Goal: Task Accomplishment & Management: Manage account settings

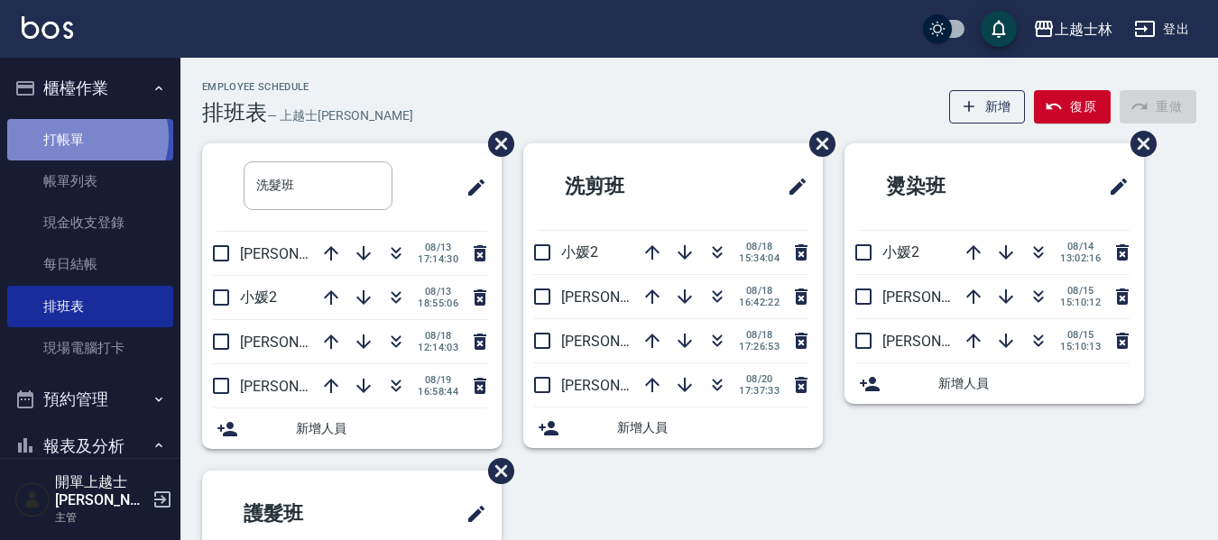
click at [81, 136] on link "打帳單" at bounding box center [90, 139] width 166 height 41
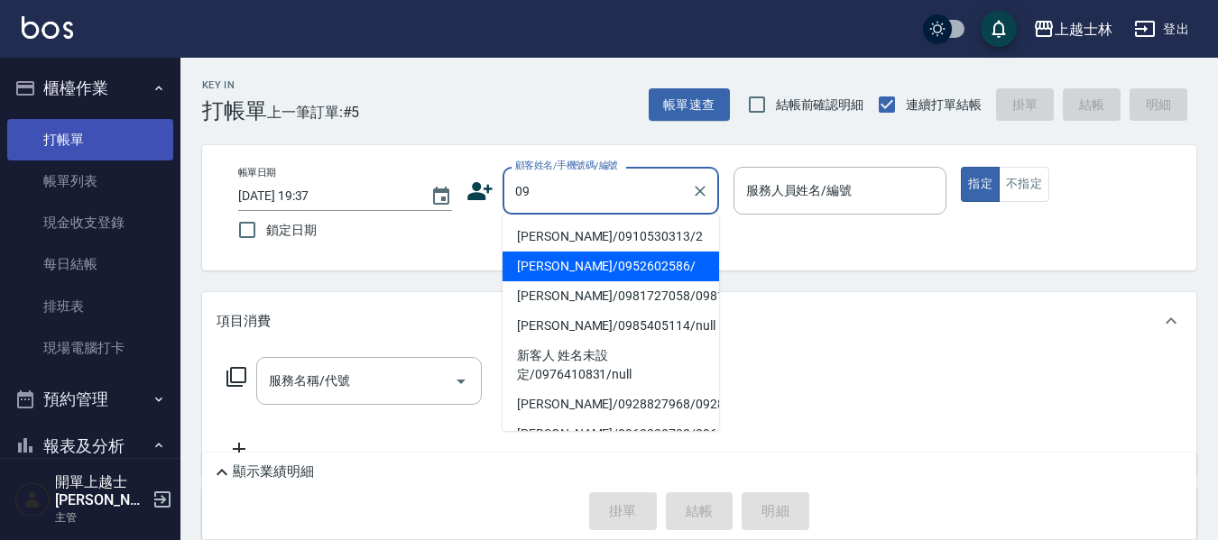
type input "[PERSON_NAME]/0952602586/"
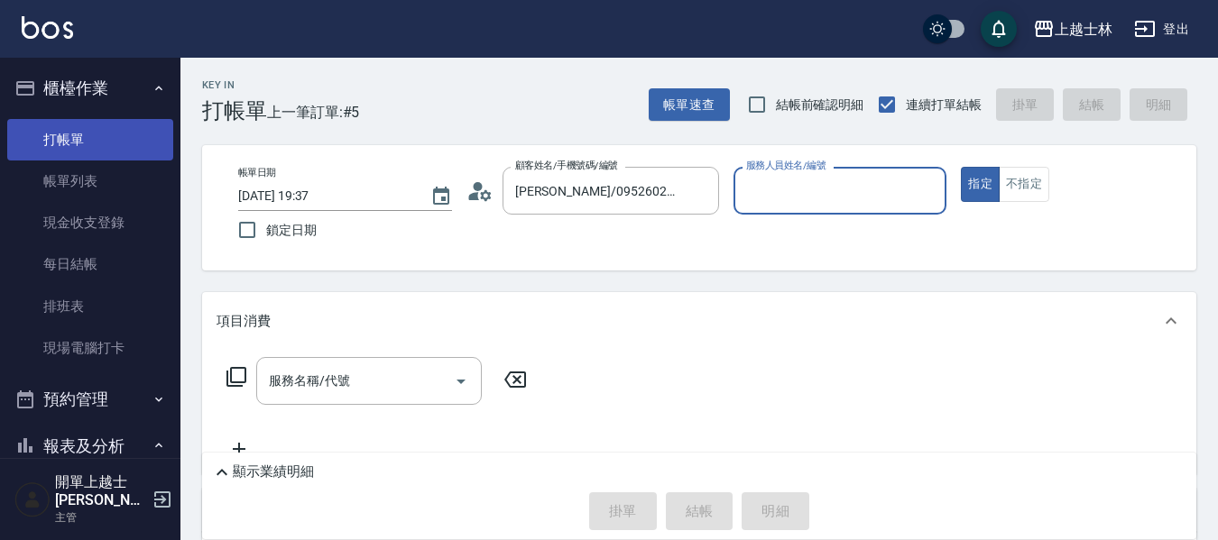
type input "[PERSON_NAME]-12"
click at [961, 167] on button "指定" at bounding box center [980, 184] width 39 height 35
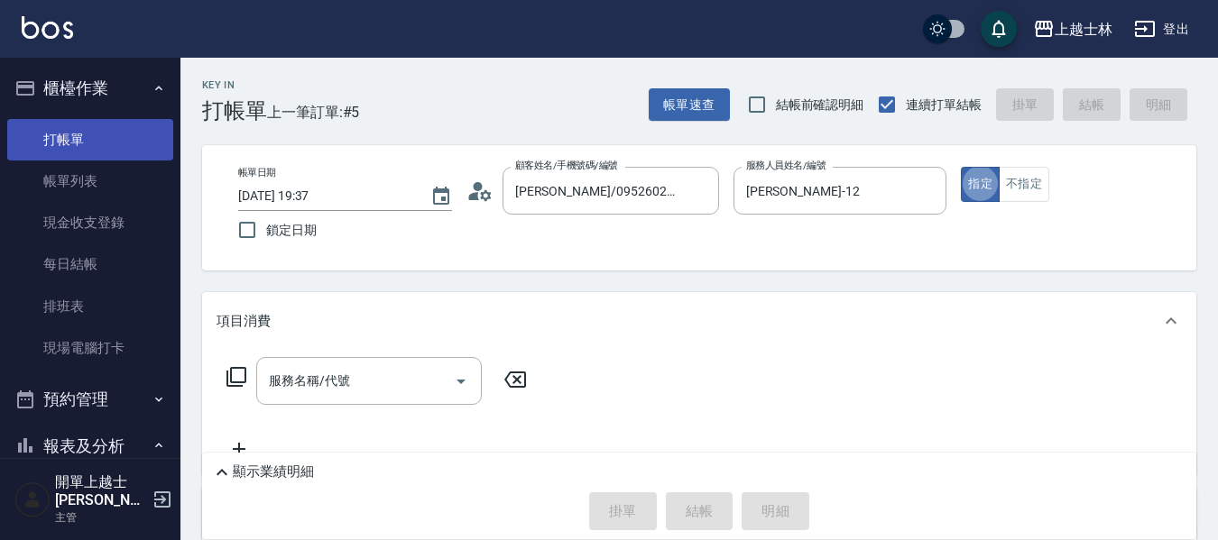
type button "true"
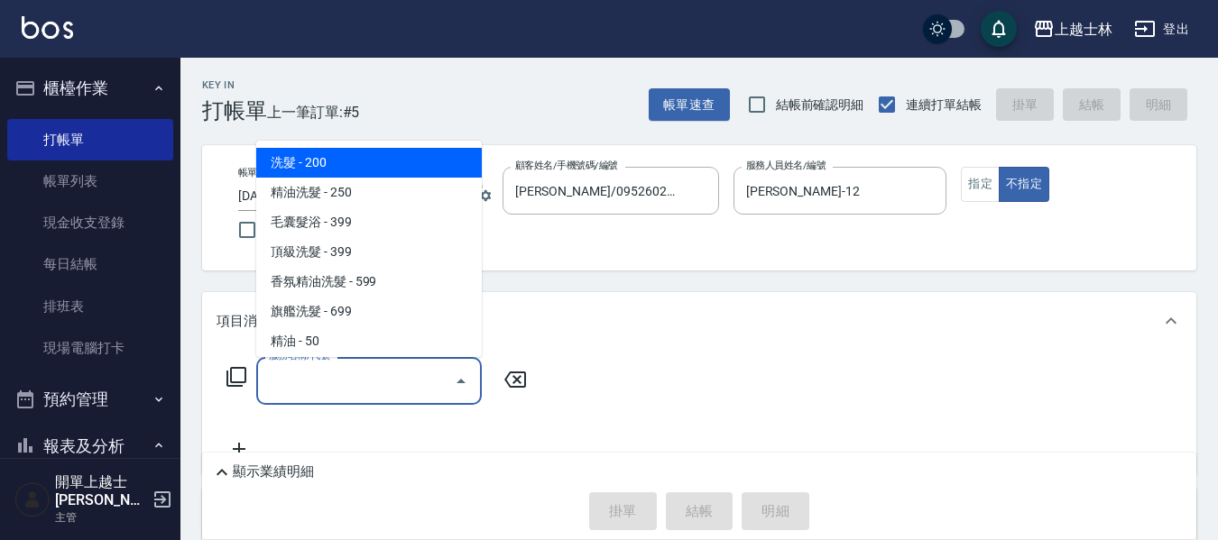
click at [322, 385] on input "服務名稱/代號" at bounding box center [355, 381] width 182 height 32
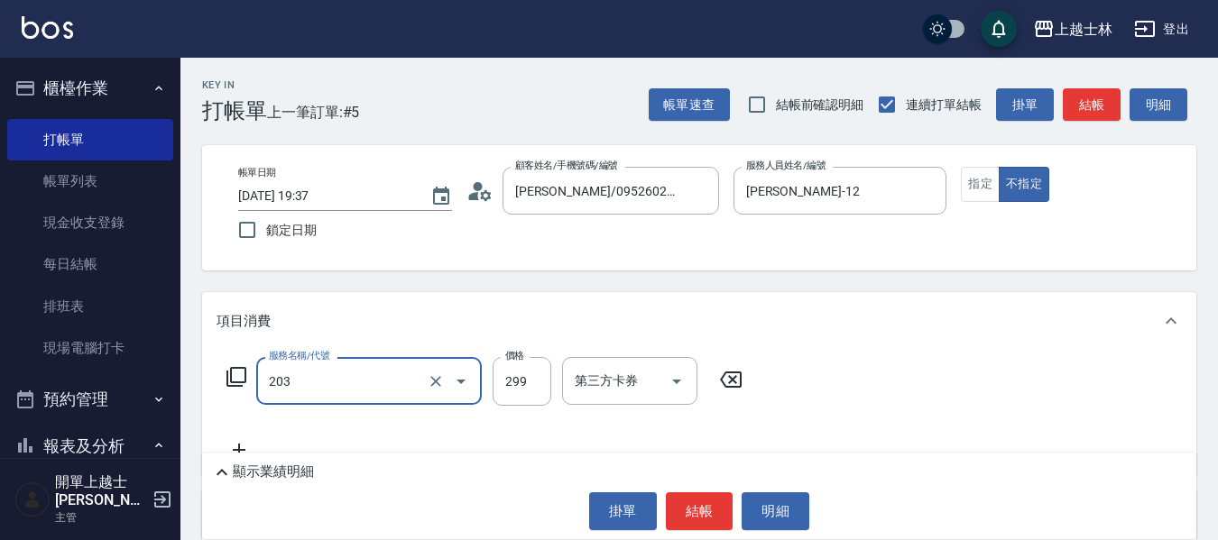
type input "B級洗+剪(203)"
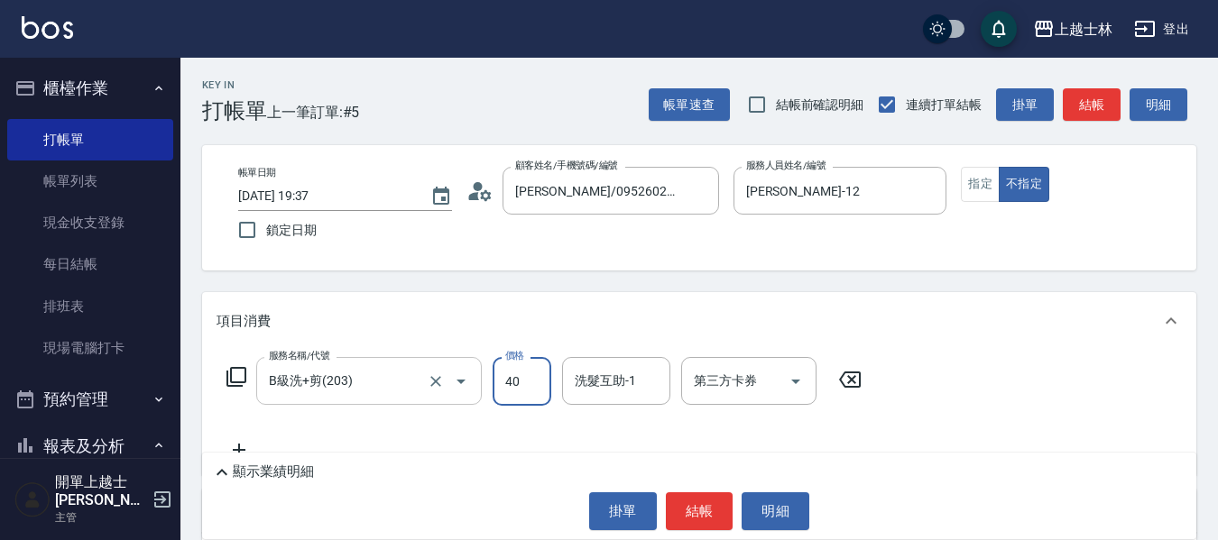
type input "400"
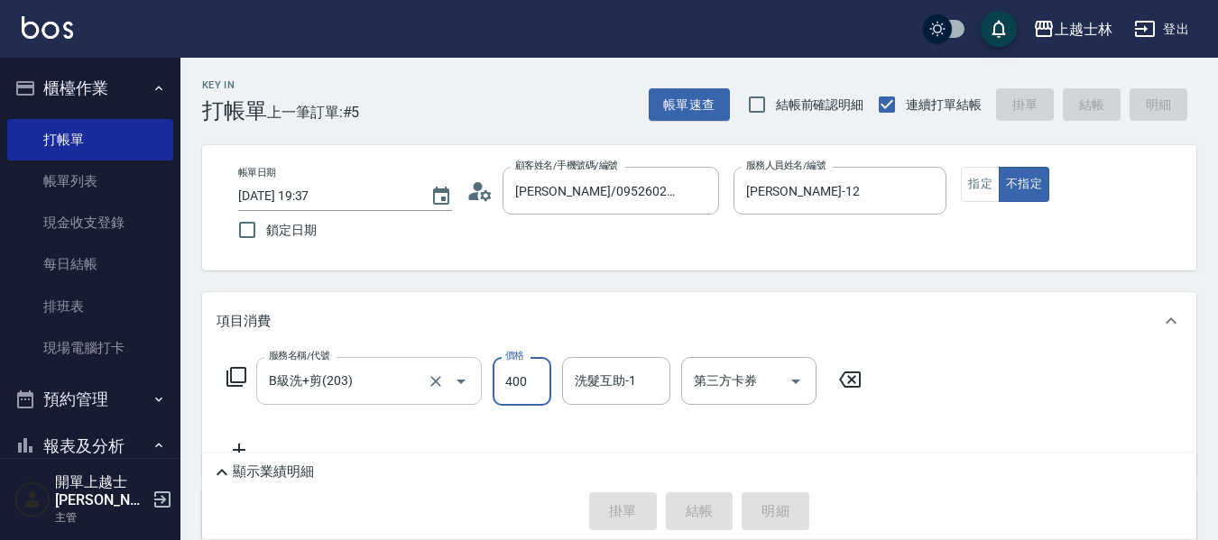
type input "[DATE] 19:38"
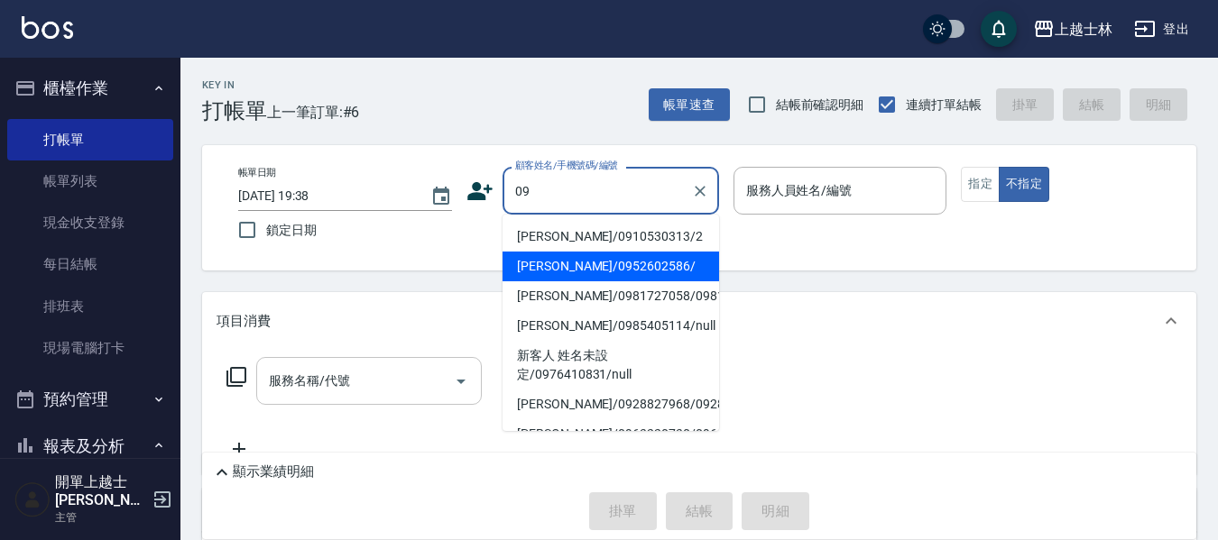
type input "[PERSON_NAME]/0952602586/"
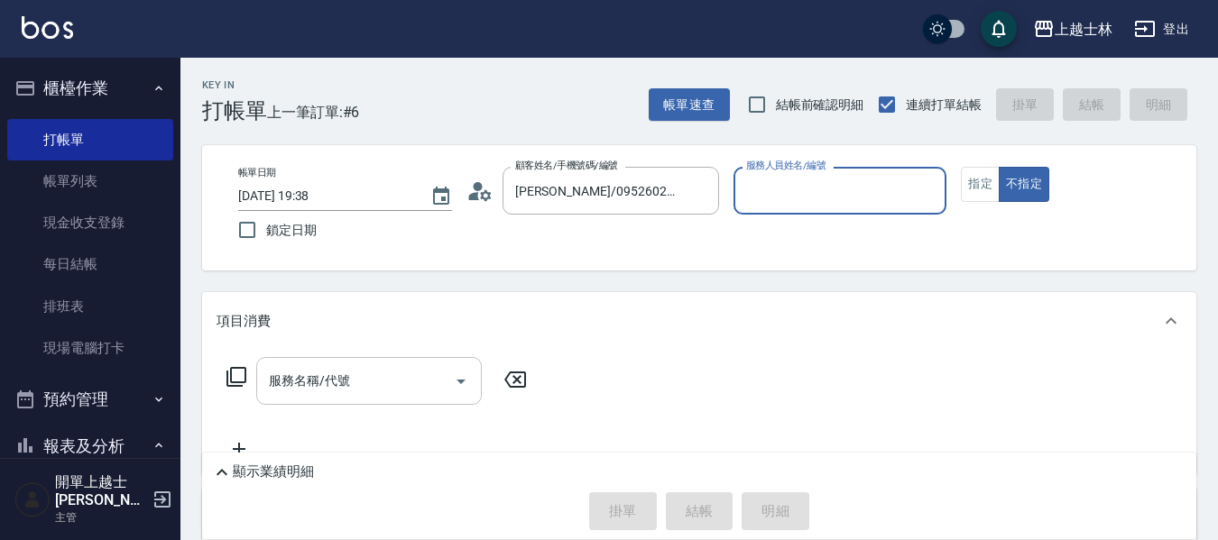
type input "[PERSON_NAME]-12"
click at [999, 167] on button "不指定" at bounding box center [1024, 184] width 51 height 35
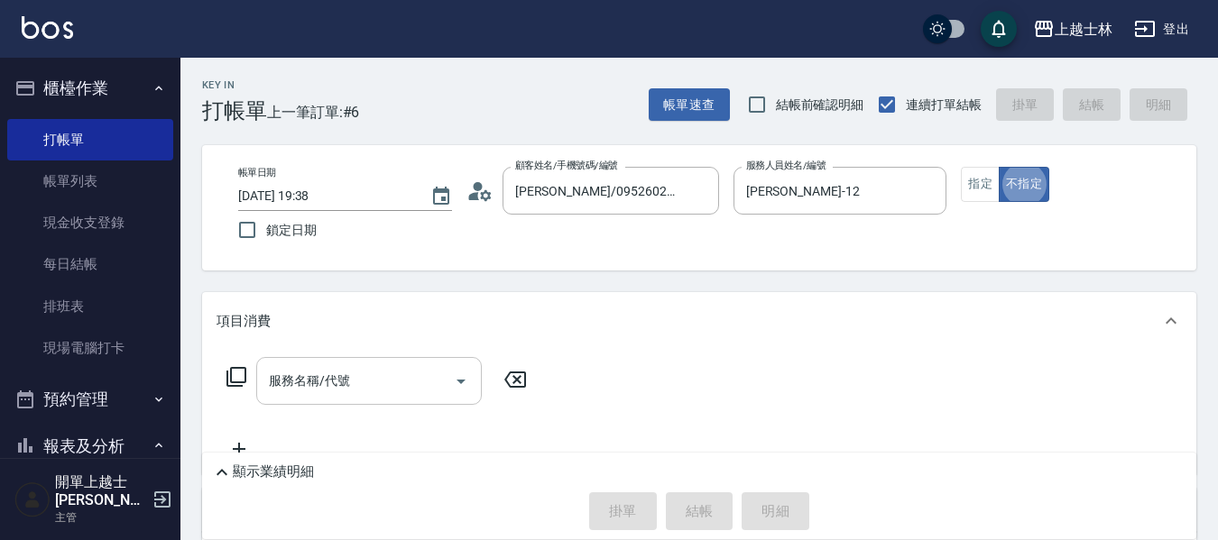
type button "false"
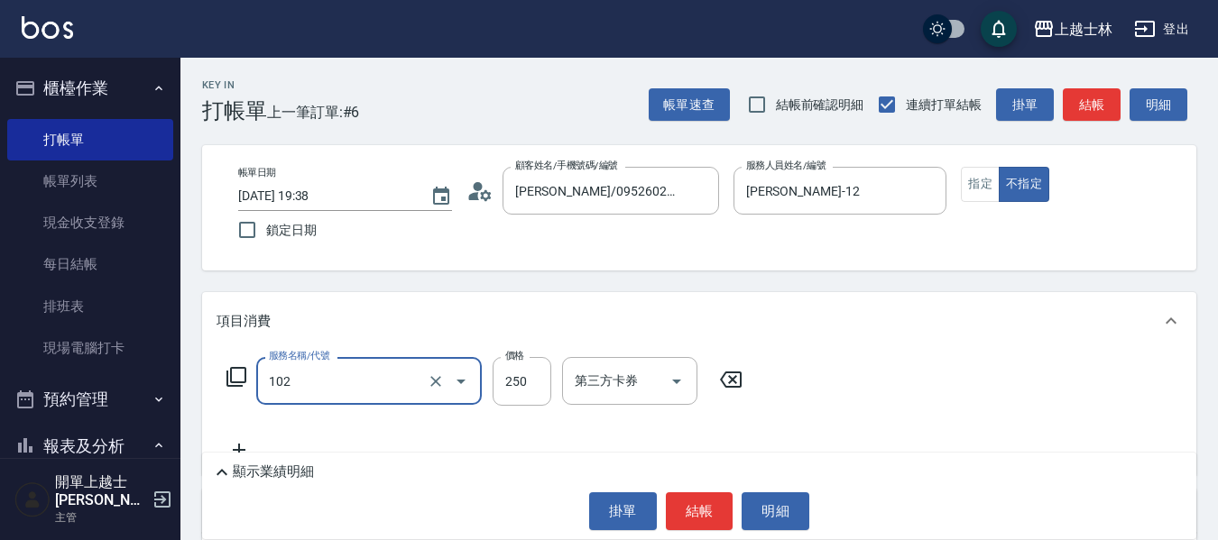
type input "精油洗髮(102)"
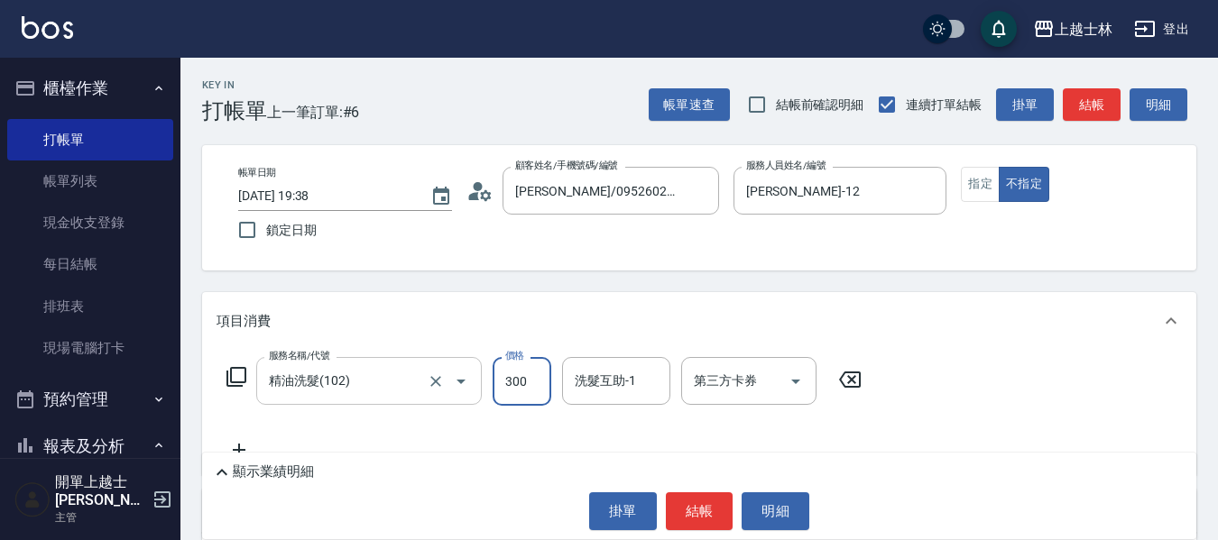
type input "300"
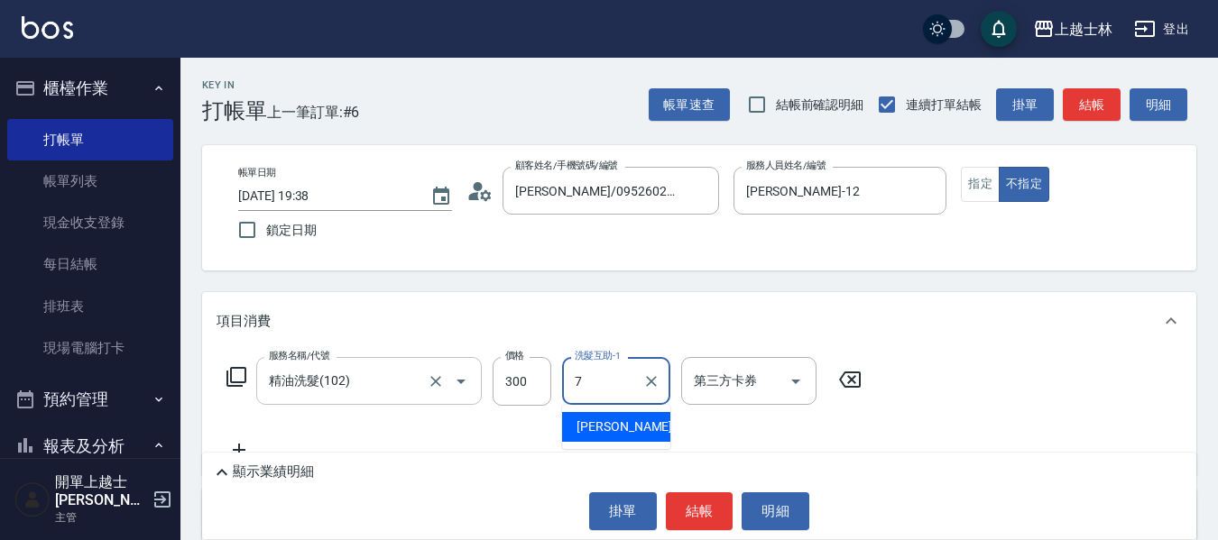
type input "[PERSON_NAME]-7"
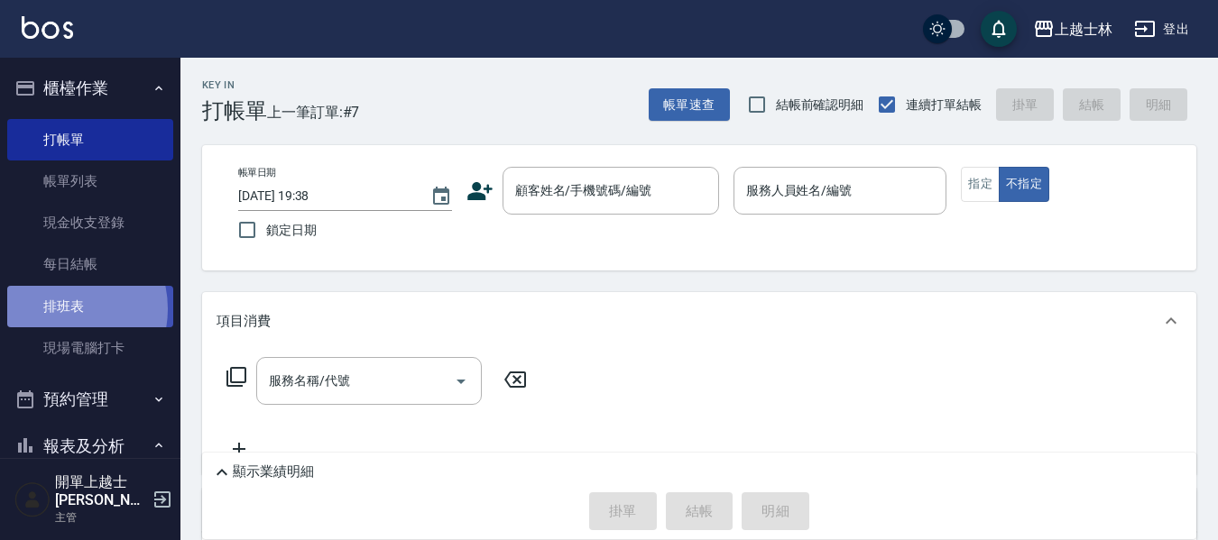
click at [61, 309] on link "排班表" at bounding box center [90, 306] width 166 height 41
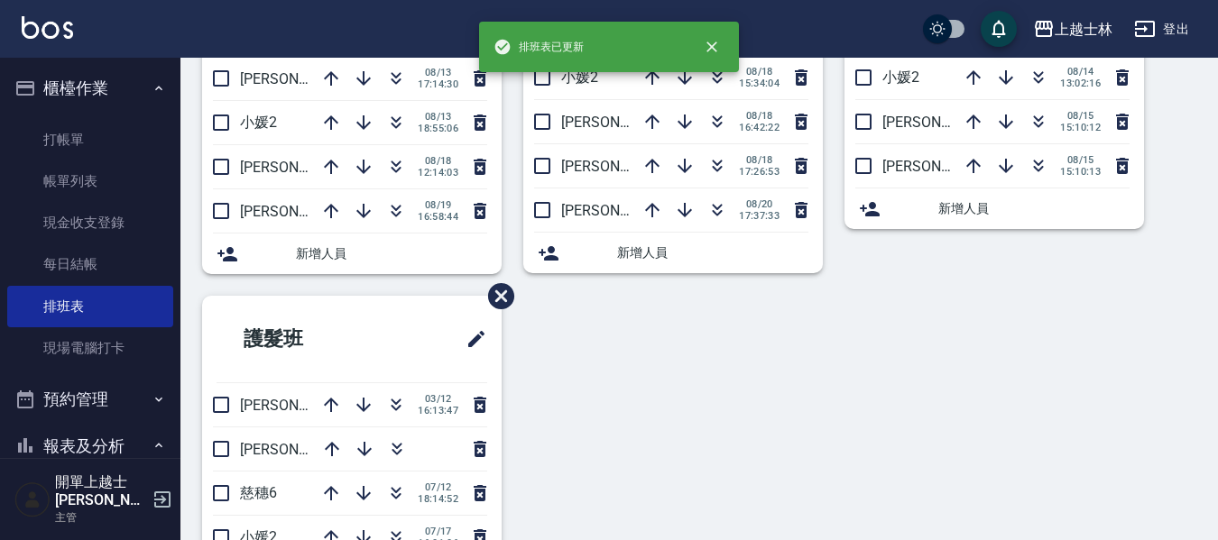
scroll to position [90, 0]
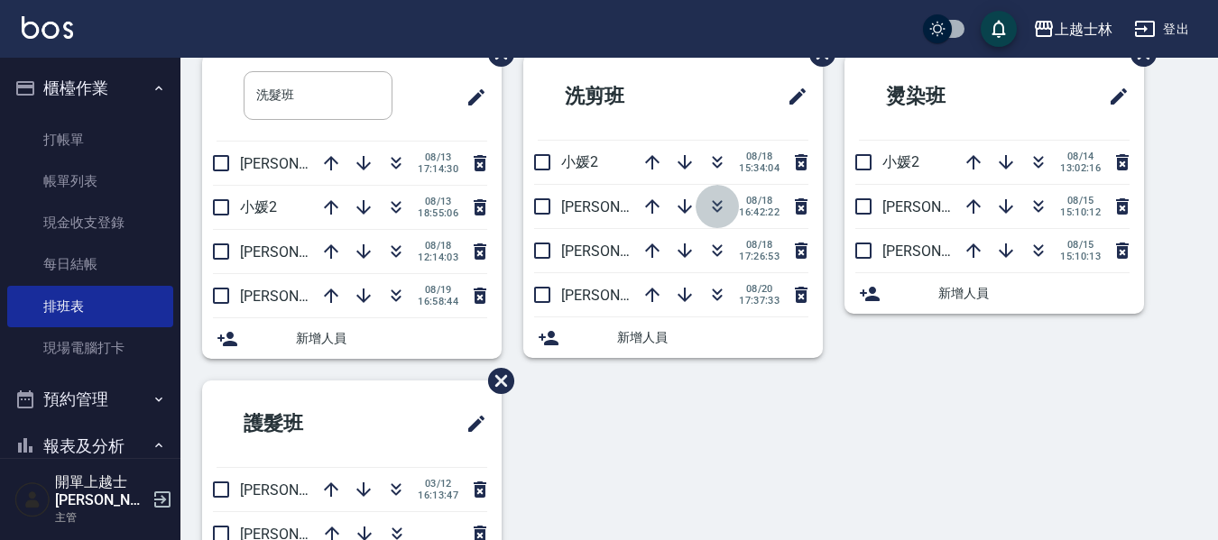
click at [714, 211] on icon "button" at bounding box center [717, 207] width 22 height 22
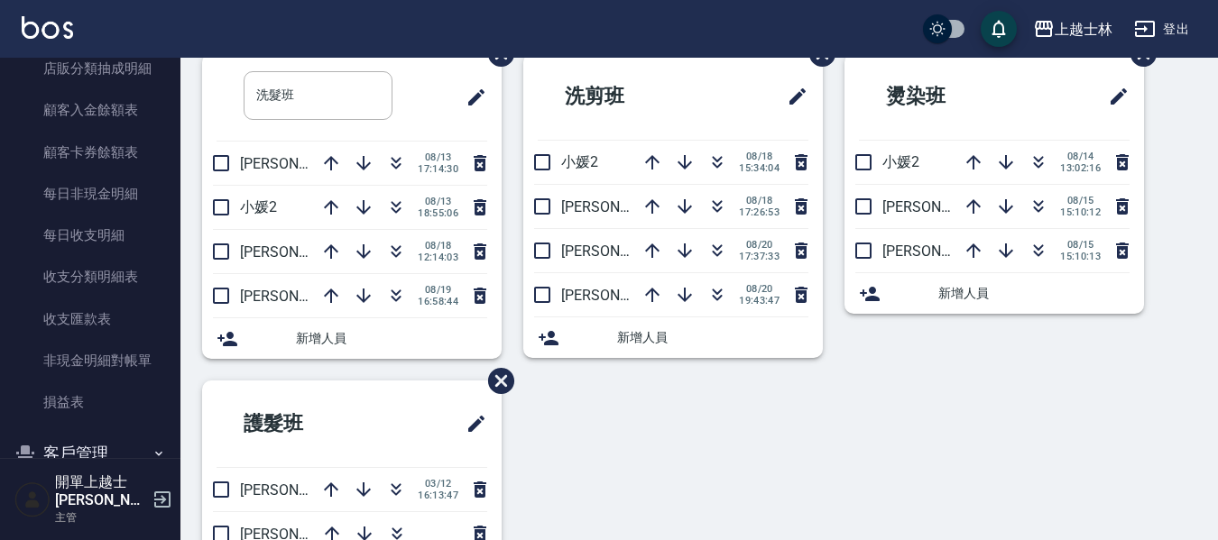
scroll to position [1426, 0]
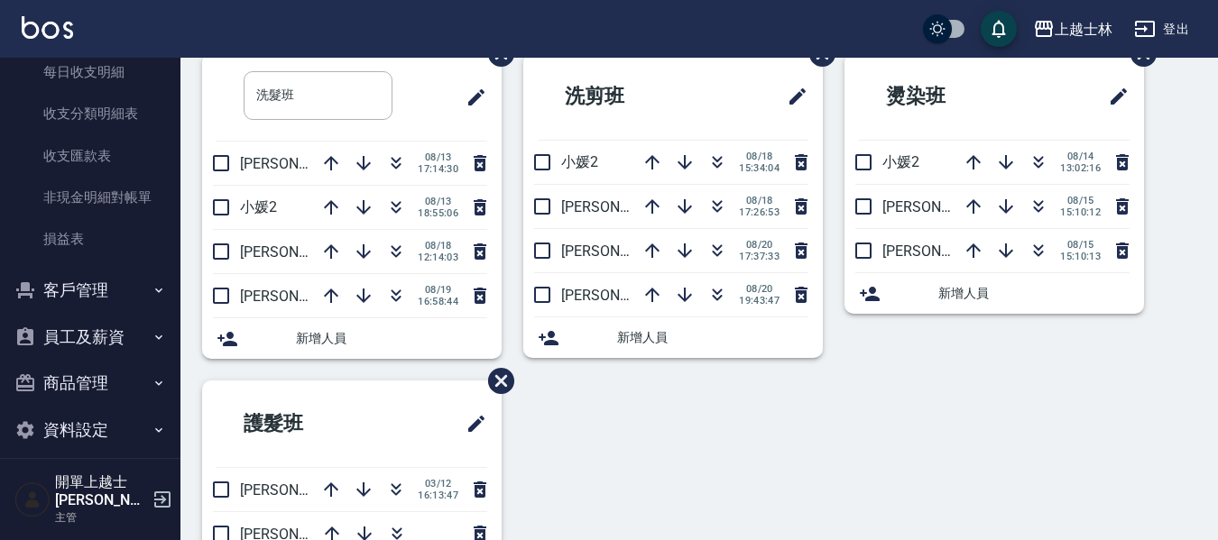
click at [97, 289] on button "客戶管理" at bounding box center [90, 290] width 166 height 47
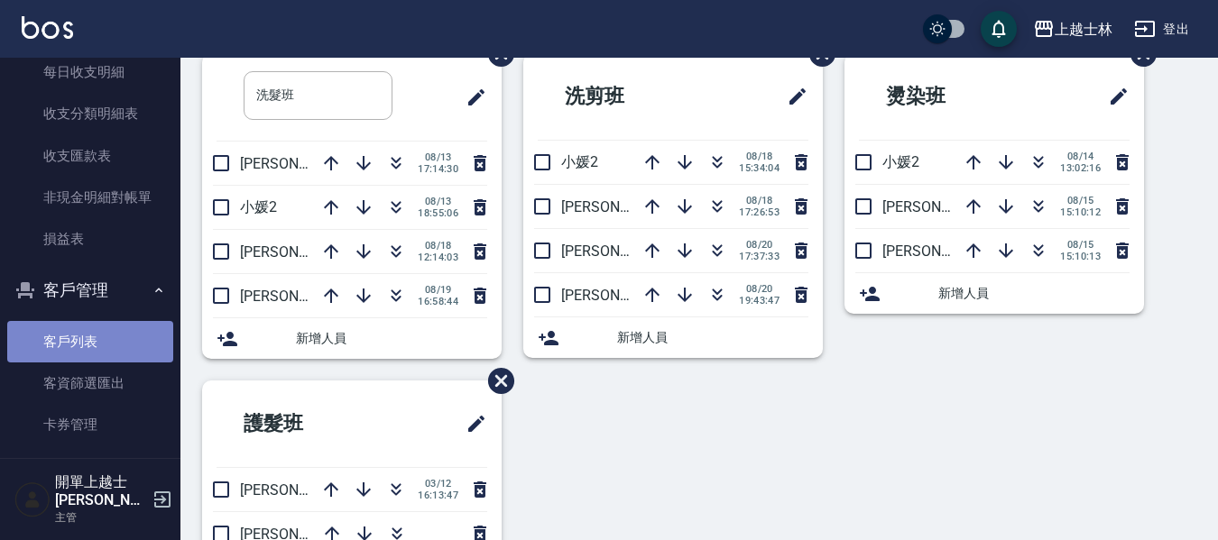
click at [99, 345] on link "客戶列表" at bounding box center [90, 341] width 166 height 41
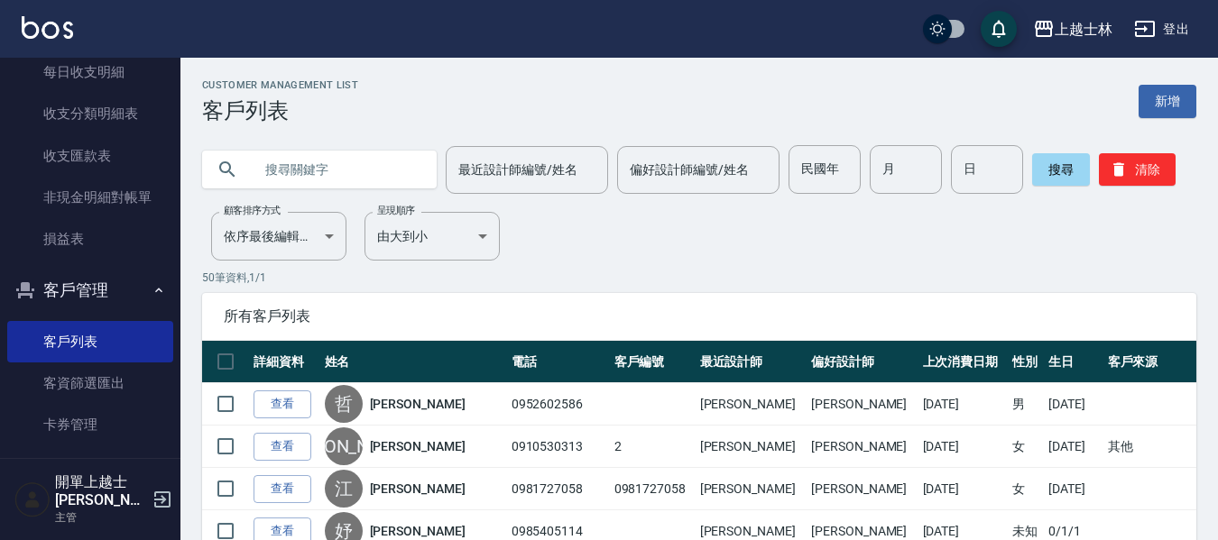
click at [267, 180] on input "text" at bounding box center [338, 169] width 170 height 49
type input "0"
type input "[PERSON_NAME]"
type input "ㄢ"
type input "韻竹"
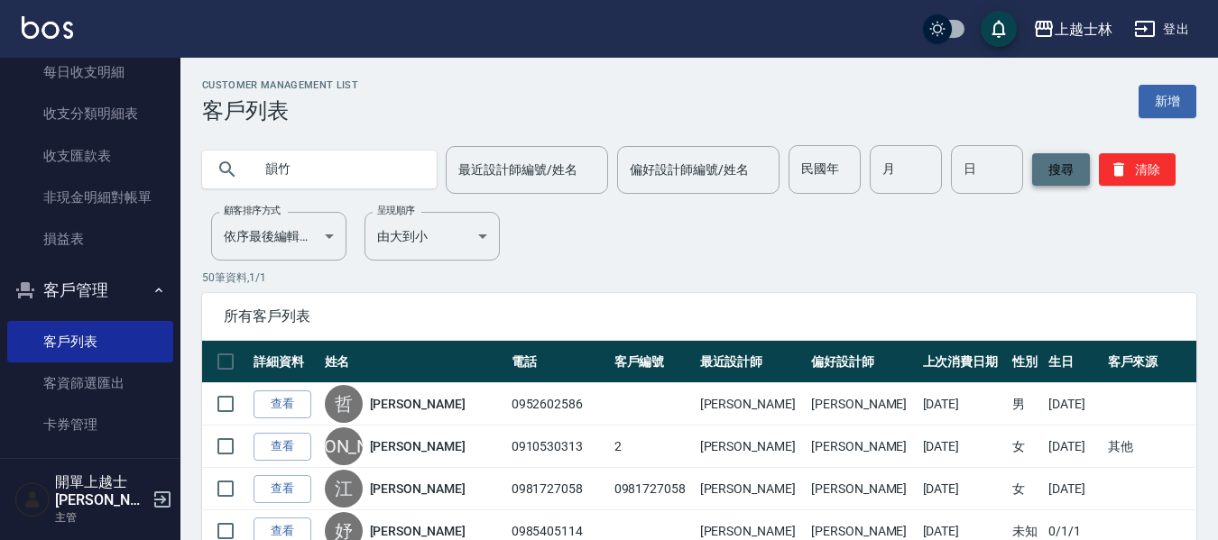
click at [1064, 168] on button "搜尋" at bounding box center [1061, 169] width 58 height 32
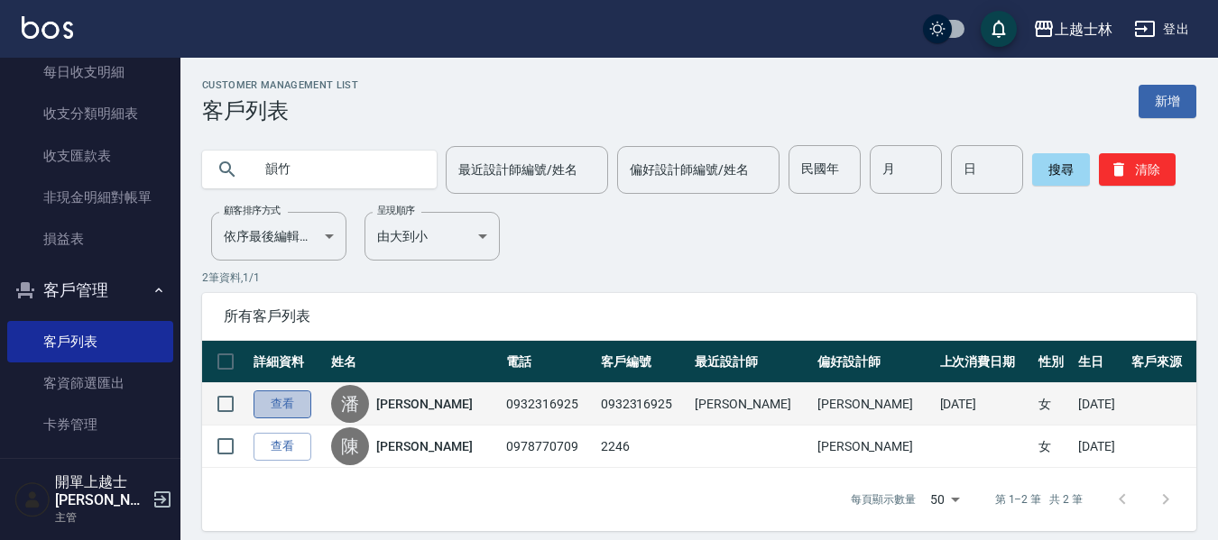
click at [290, 405] on link "查看" at bounding box center [282, 405] width 58 height 28
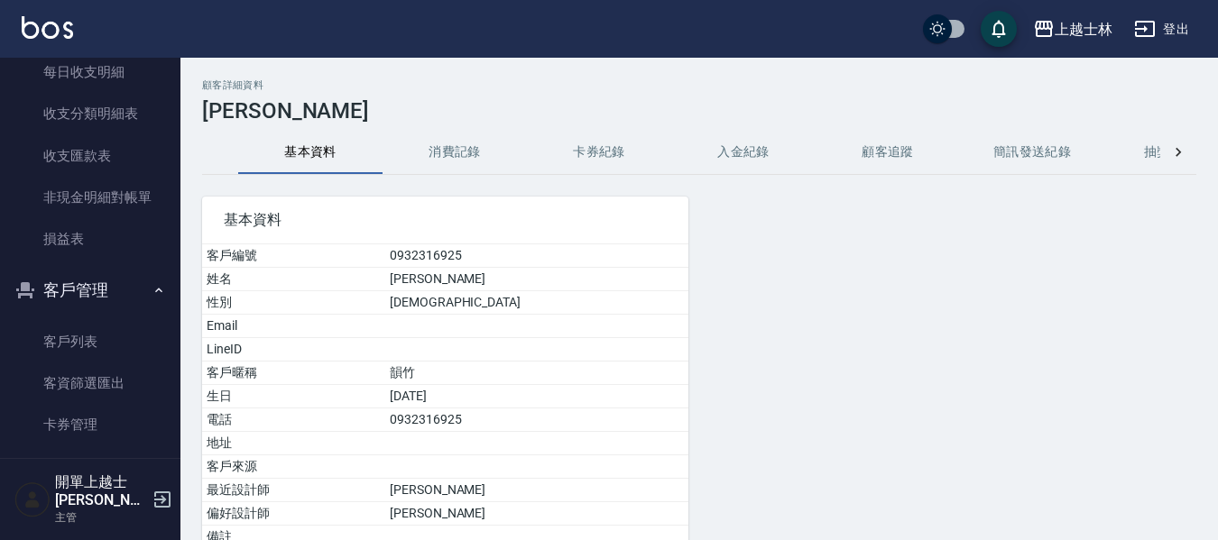
click at [469, 152] on button "消費記錄" at bounding box center [454, 152] width 144 height 43
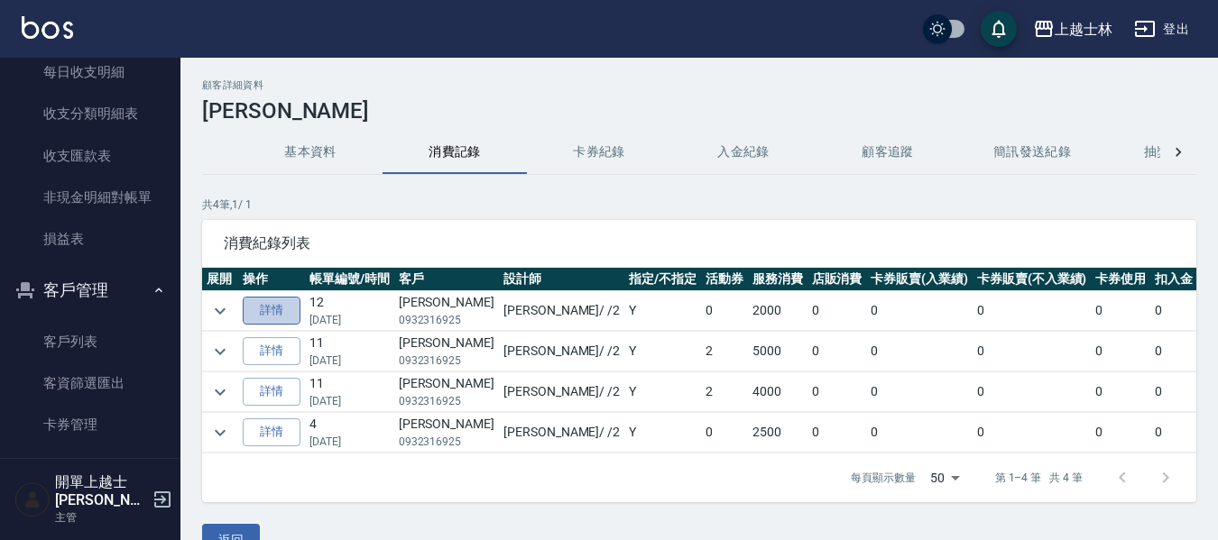
click at [280, 309] on link "詳情" at bounding box center [272, 311] width 58 height 28
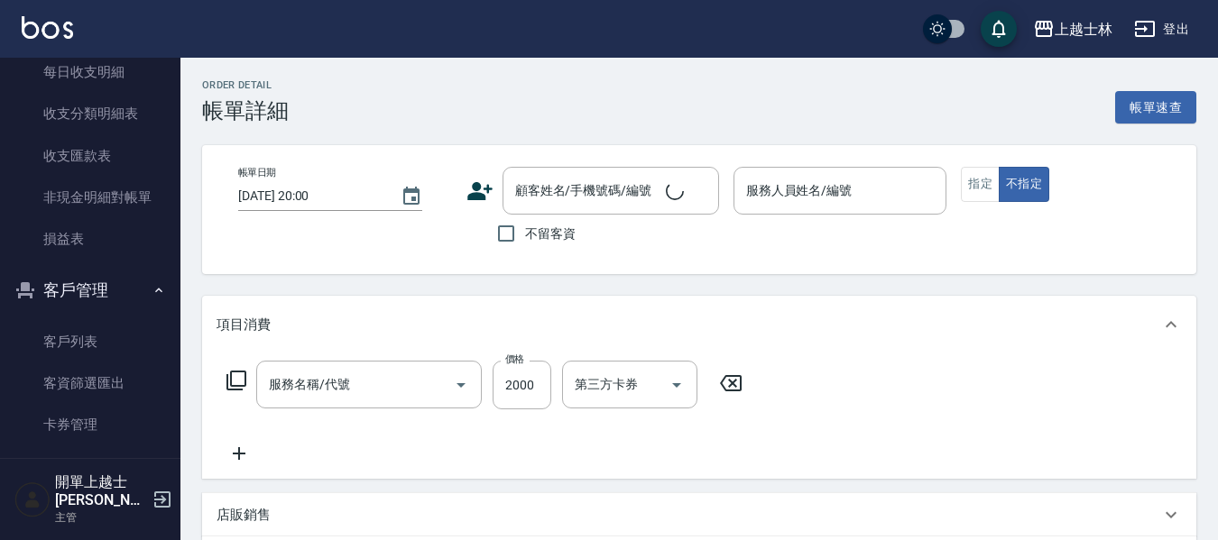
type input "[DATE] 20:56"
type input "小媛-2"
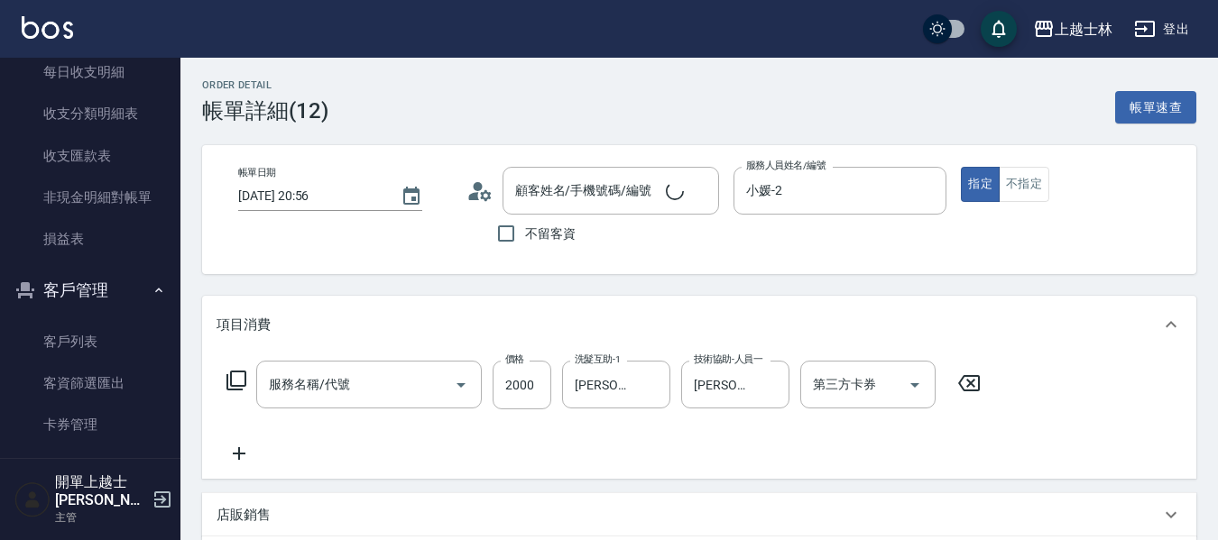
type input "基本染髮(401)"
type input "[PERSON_NAME]/0932316925/0932316925"
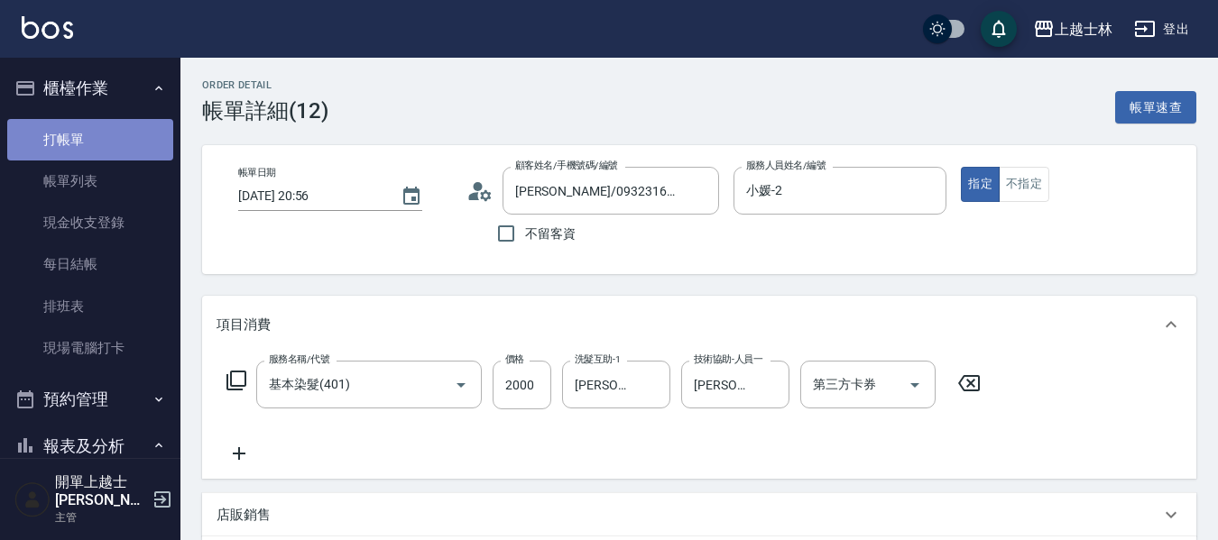
click at [111, 138] on link "打帳單" at bounding box center [90, 139] width 166 height 41
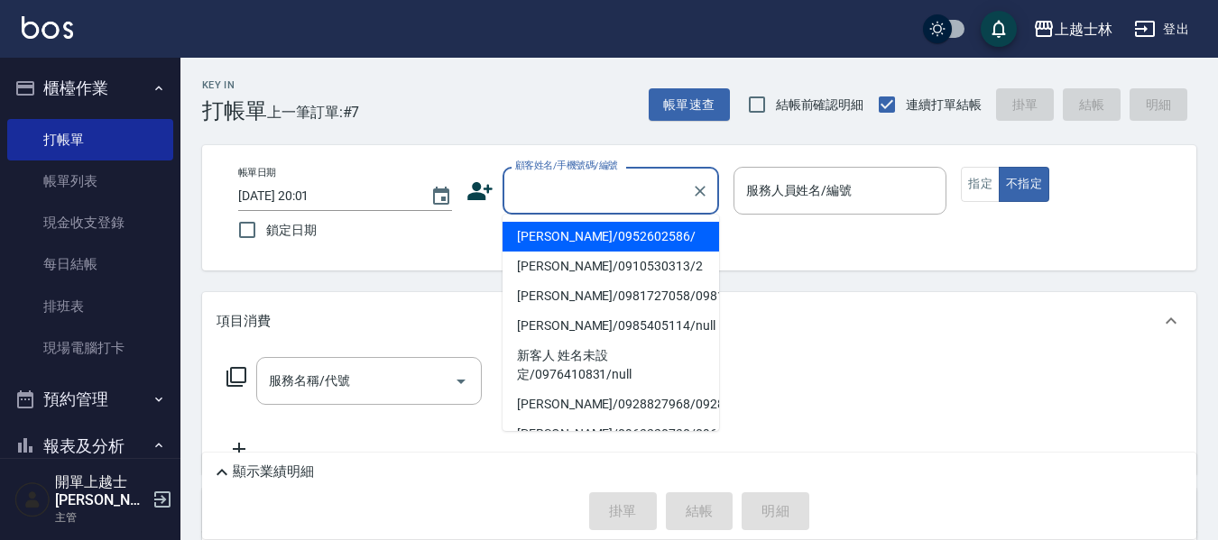
click at [556, 185] on input "顧客姓名/手機號碼/編號" at bounding box center [597, 191] width 173 height 32
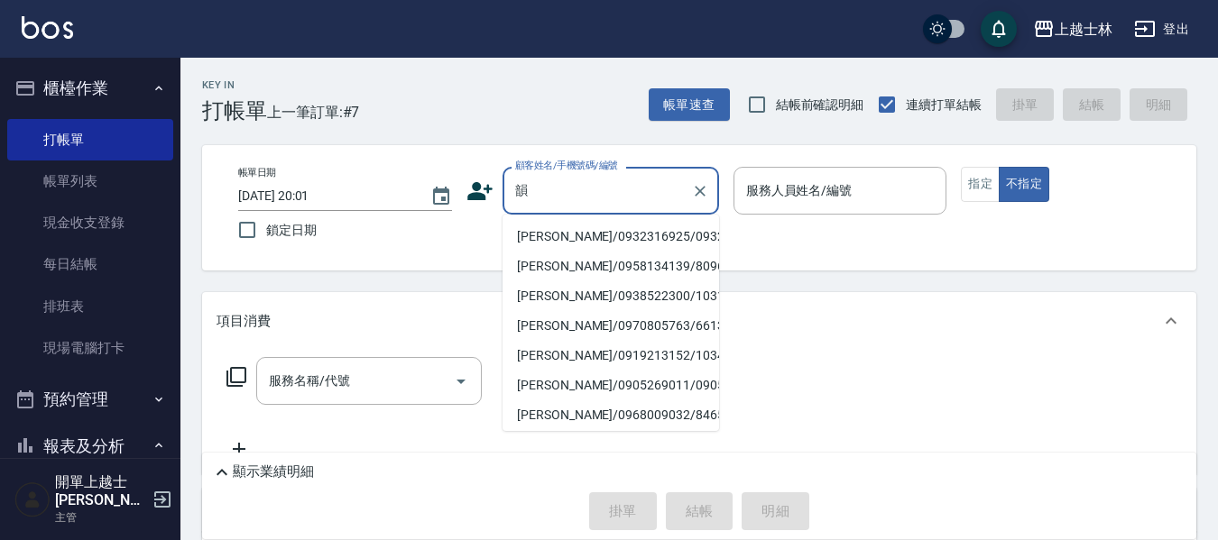
click at [569, 249] on li "[PERSON_NAME]/0932316925/0932316925" at bounding box center [610, 237] width 217 height 30
type input "[PERSON_NAME]/0932316925/0932316925"
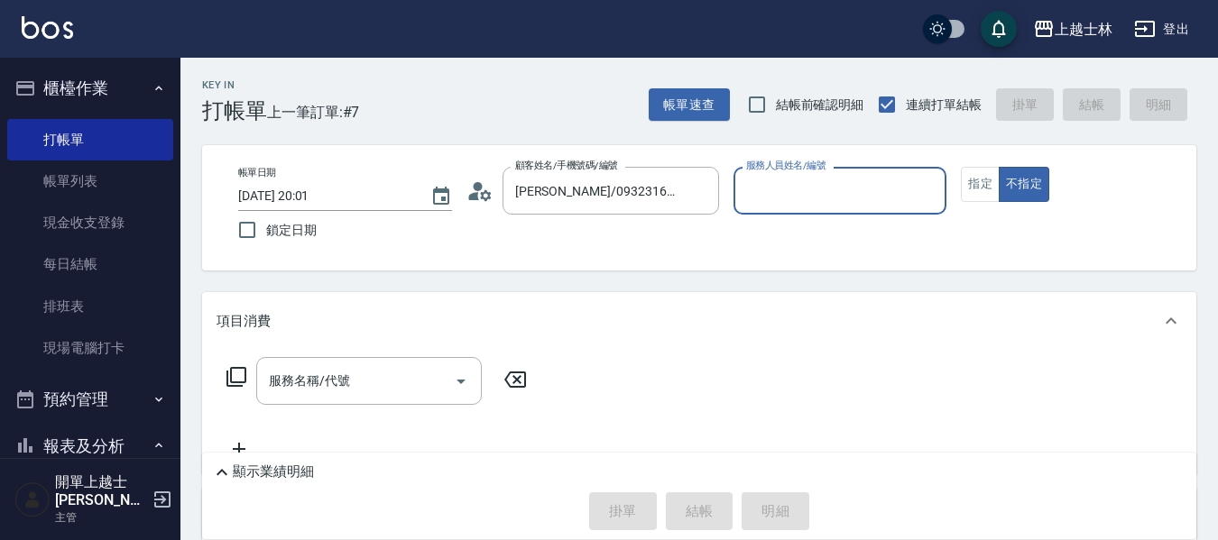
type input "小媛-2"
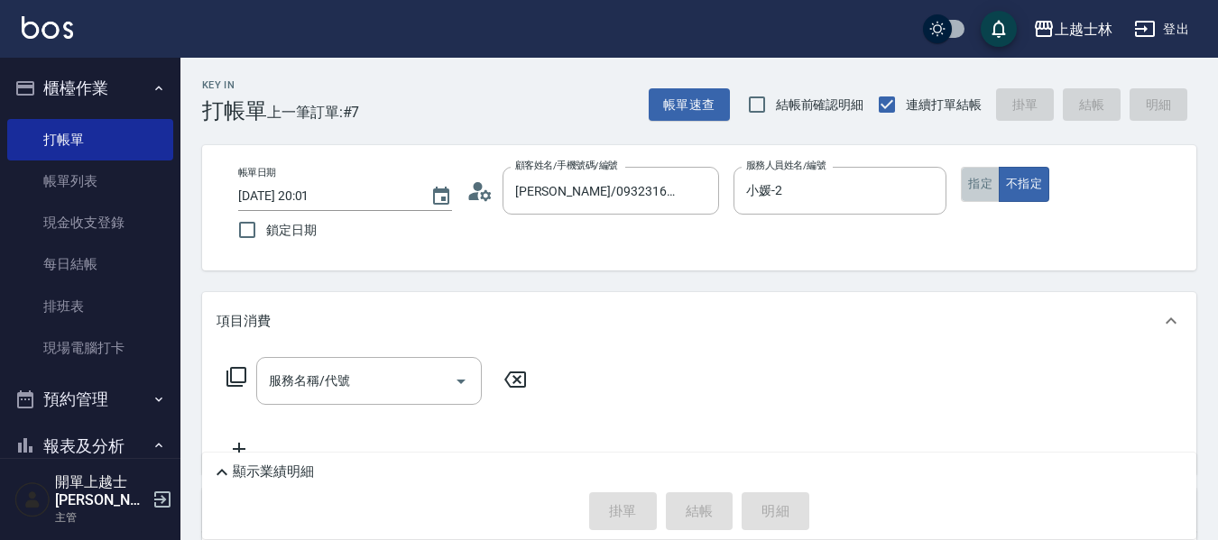
click at [981, 183] on button "指定" at bounding box center [980, 184] width 39 height 35
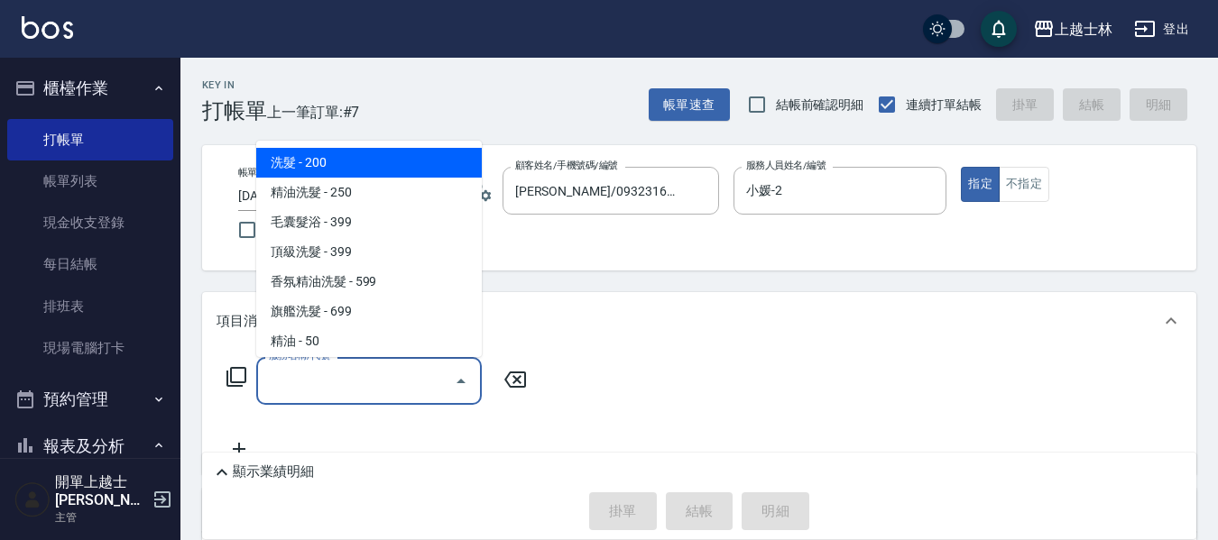
click at [332, 377] on input "服務名稱/代號" at bounding box center [355, 381] width 182 height 32
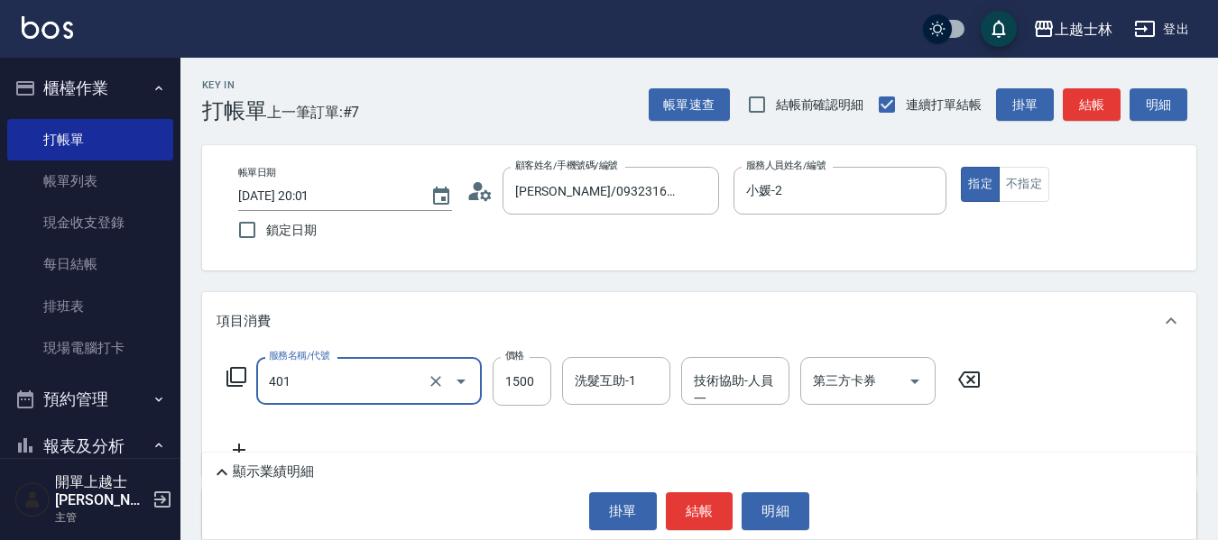
type input "基本染髮(401)"
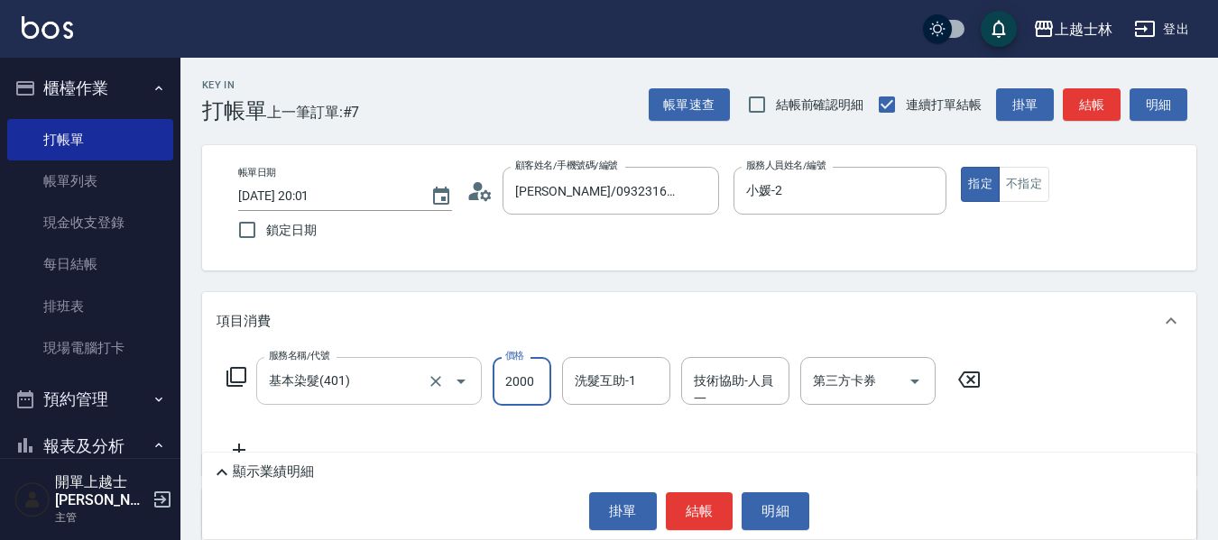
type input "2000"
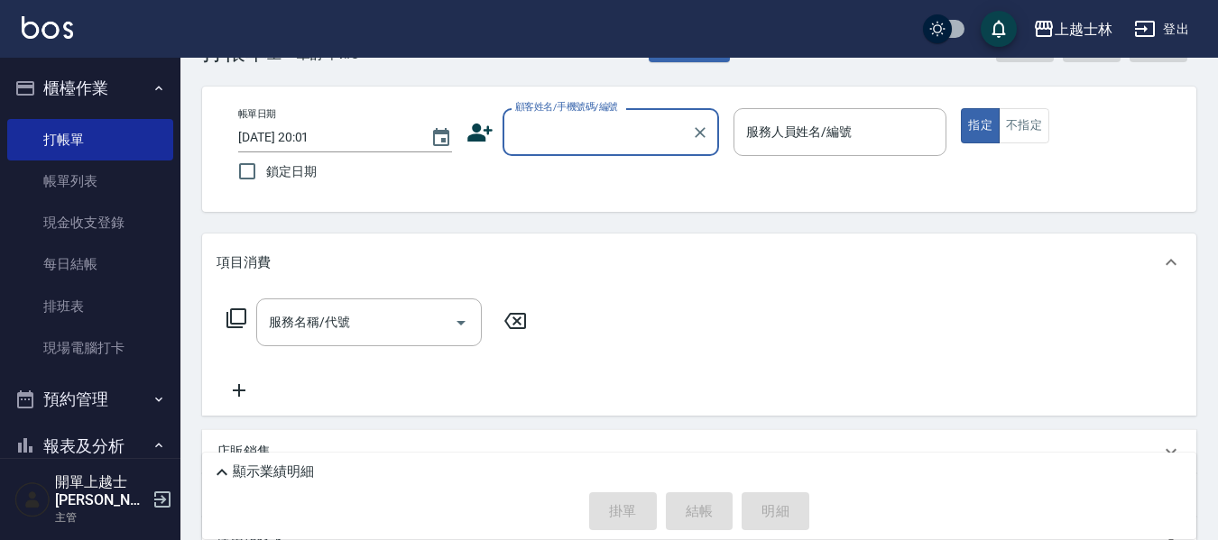
scroll to position [90, 0]
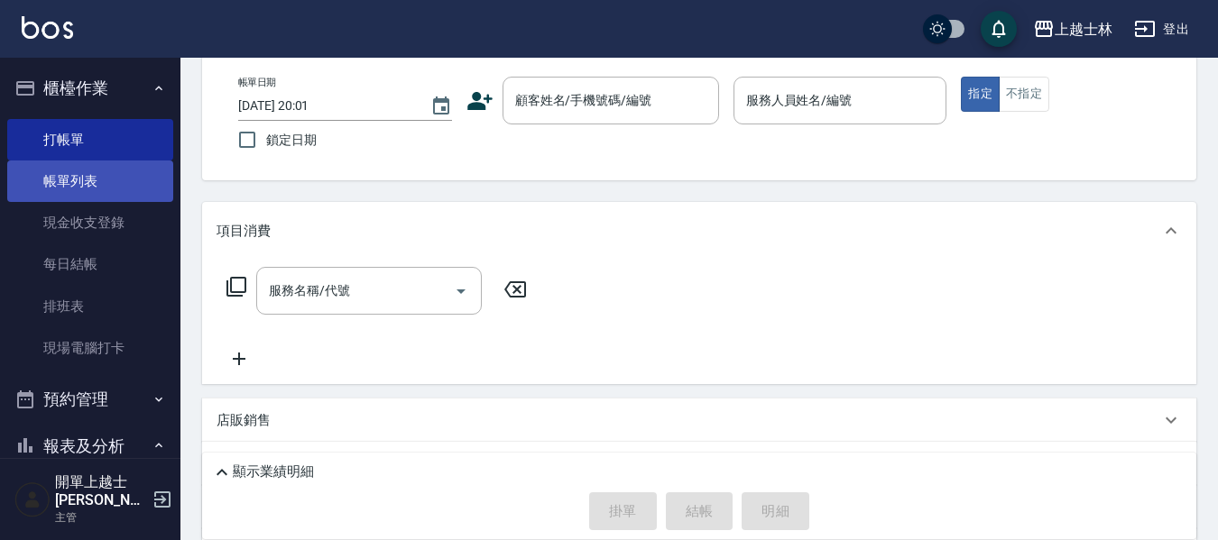
click at [143, 180] on link "帳單列表" at bounding box center [90, 181] width 166 height 41
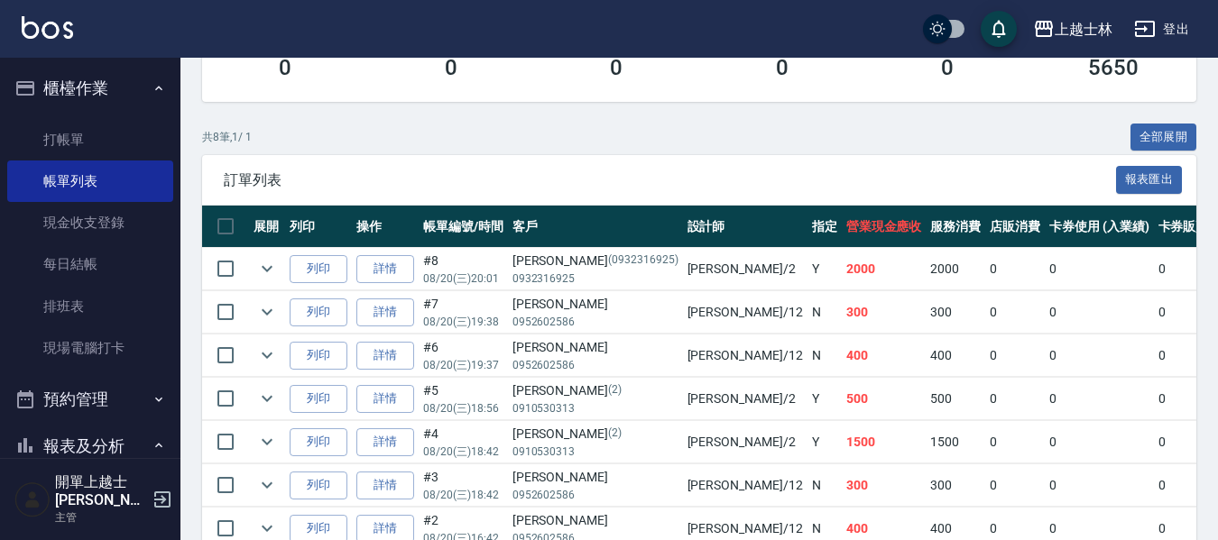
scroll to position [451, 0]
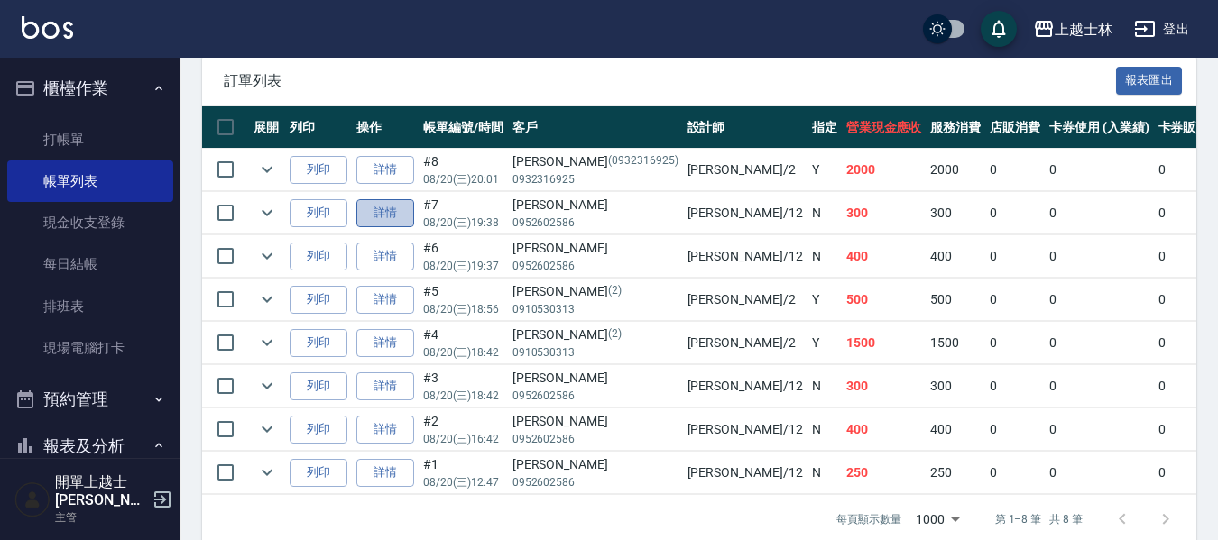
click at [402, 220] on link "詳情" at bounding box center [385, 213] width 58 height 28
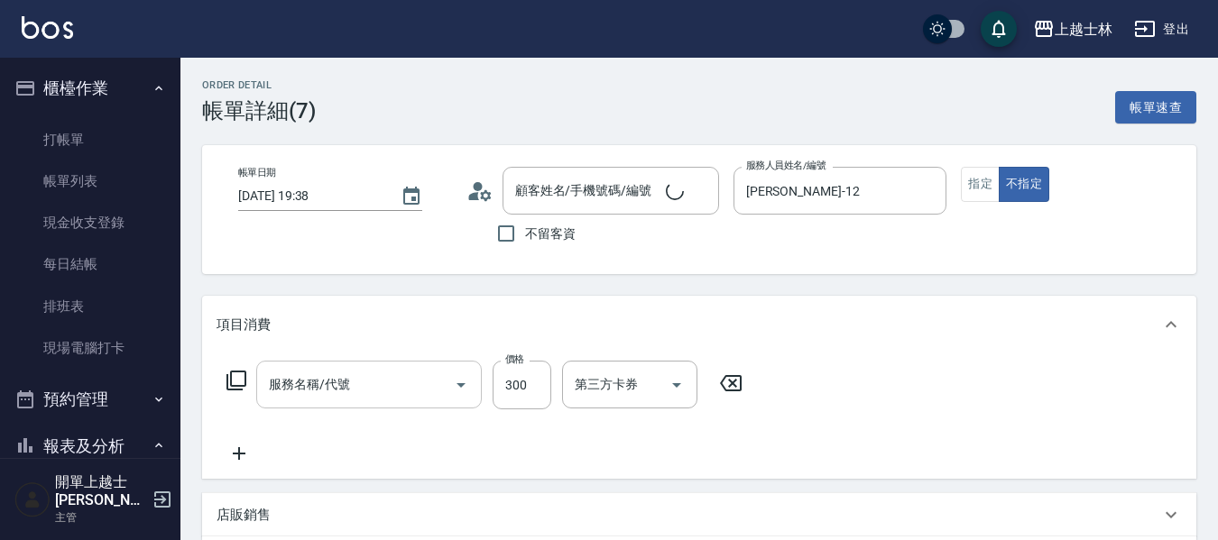
type input "[DATE] 19:38"
type input "[PERSON_NAME]-12"
type input "[PERSON_NAME]/0952602586/"
click at [382, 371] on input "精油洗髮(102)" at bounding box center [343, 385] width 159 height 32
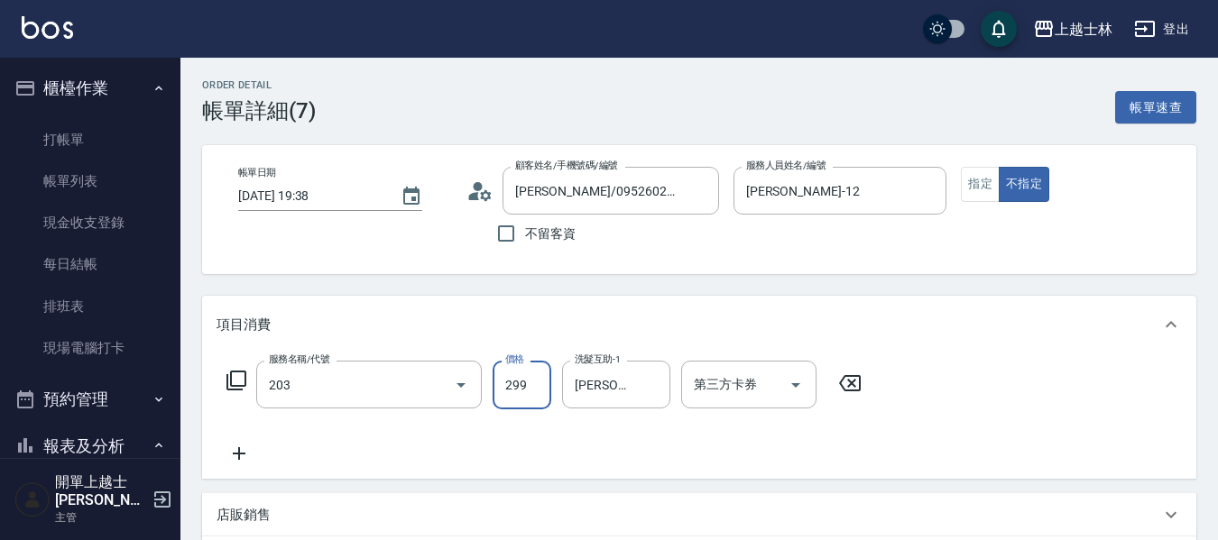
type input "B級洗+剪(203)"
type input "400"
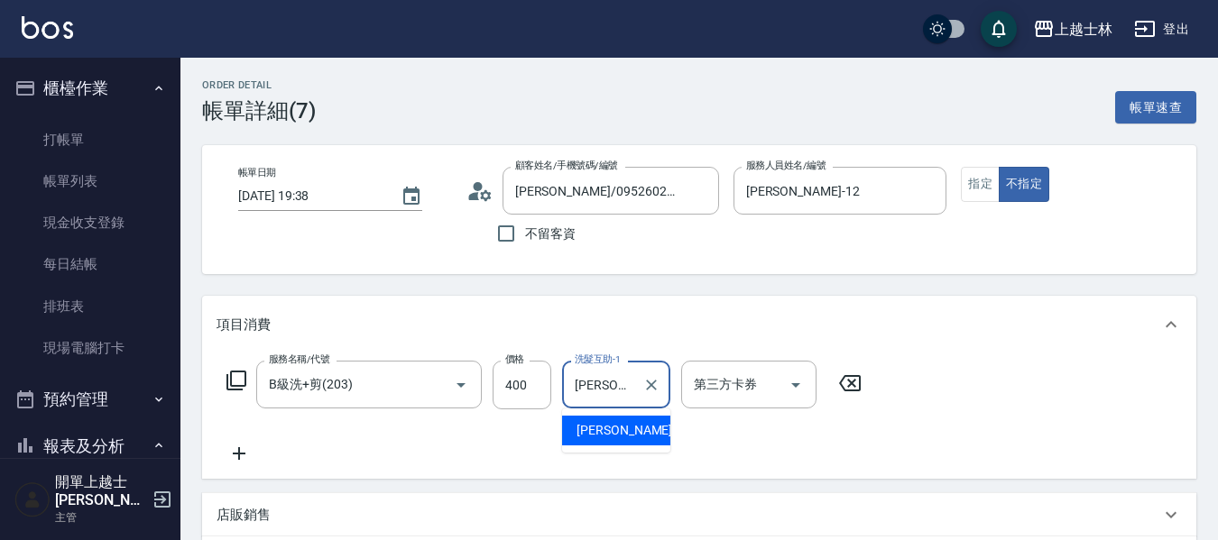
type input "[PERSON_NAME]"
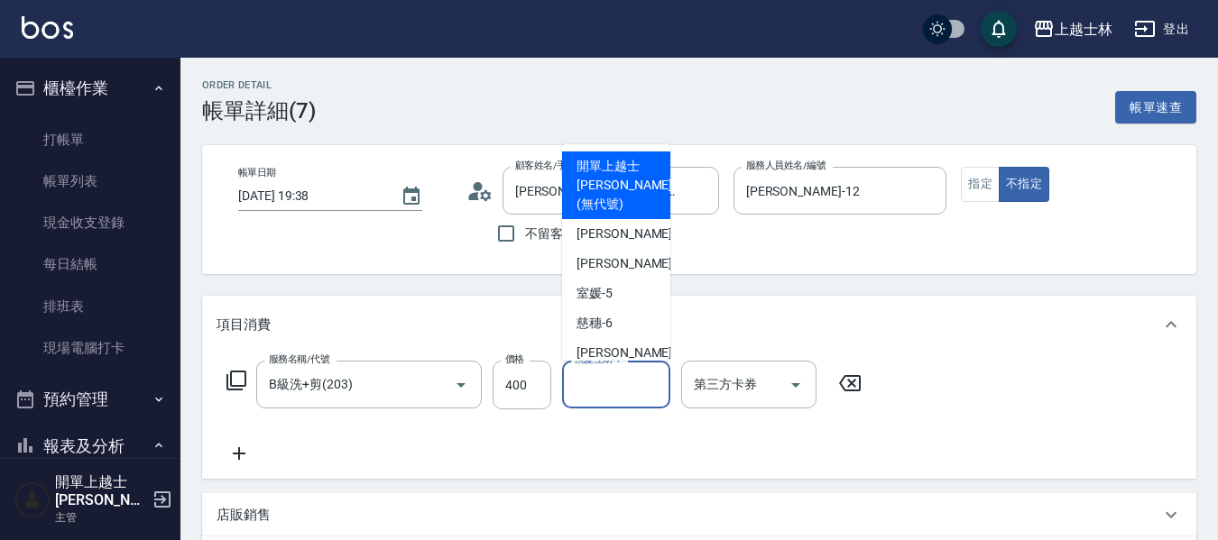
click at [992, 317] on div "項目消費" at bounding box center [689, 325] width 944 height 19
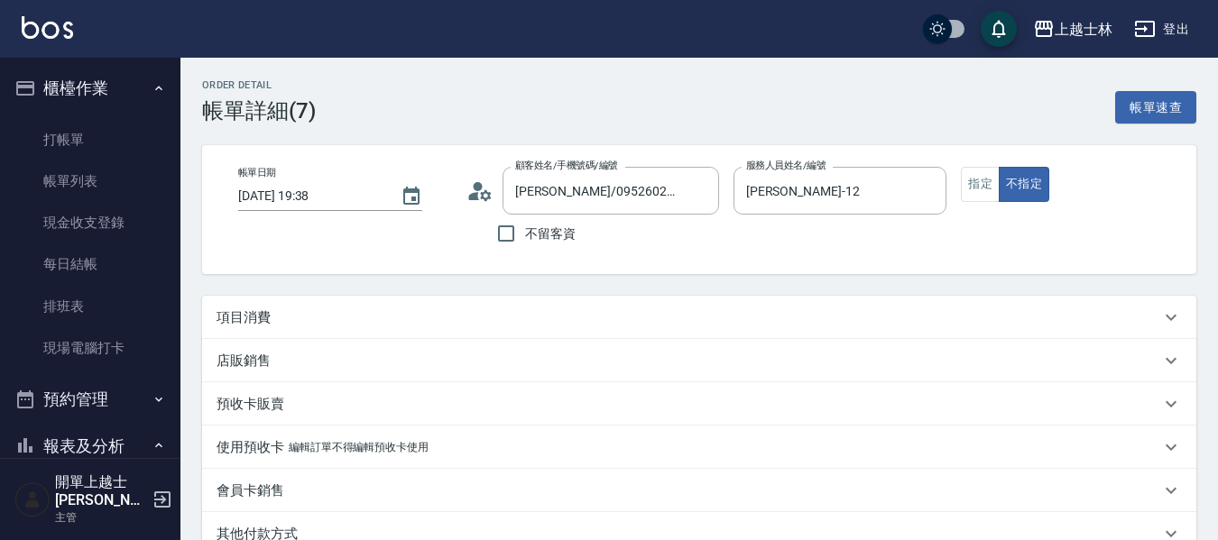
click at [992, 317] on div "項目消費" at bounding box center [689, 318] width 944 height 19
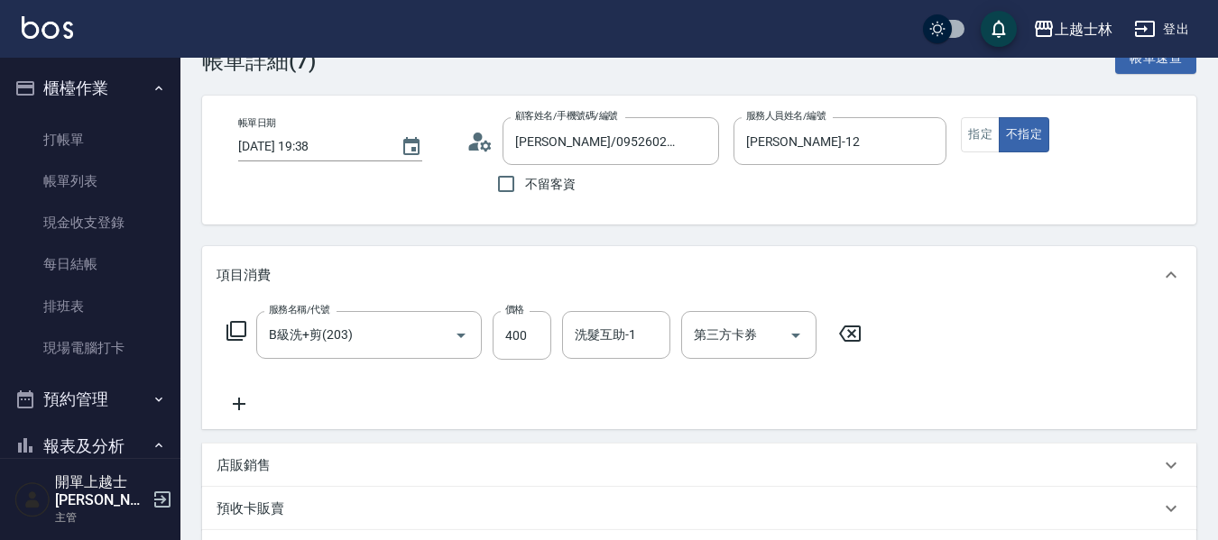
scroll to position [90, 0]
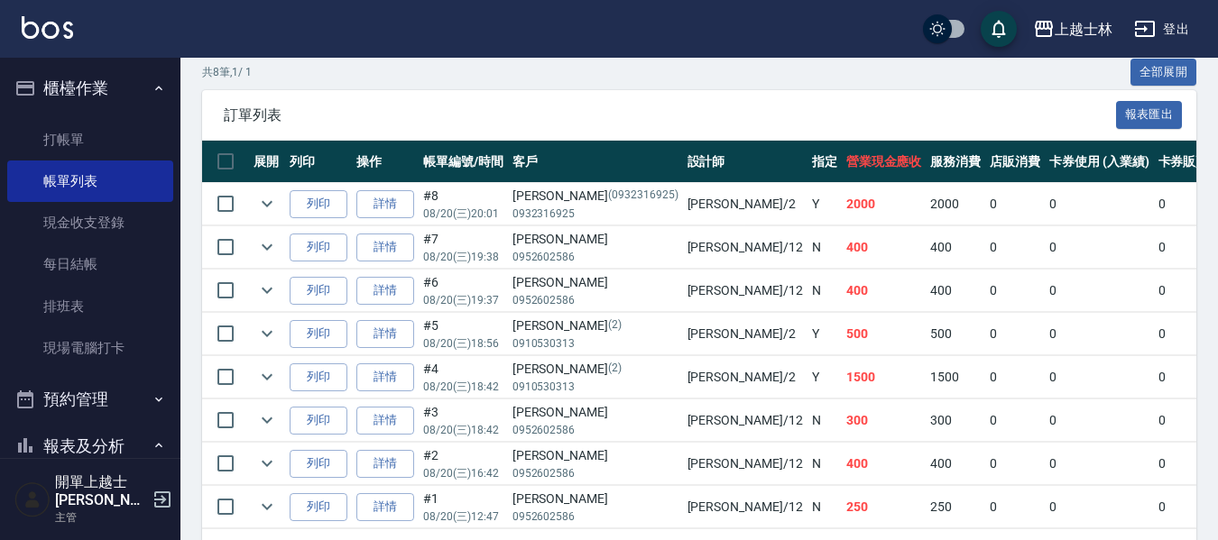
scroll to position [490, 0]
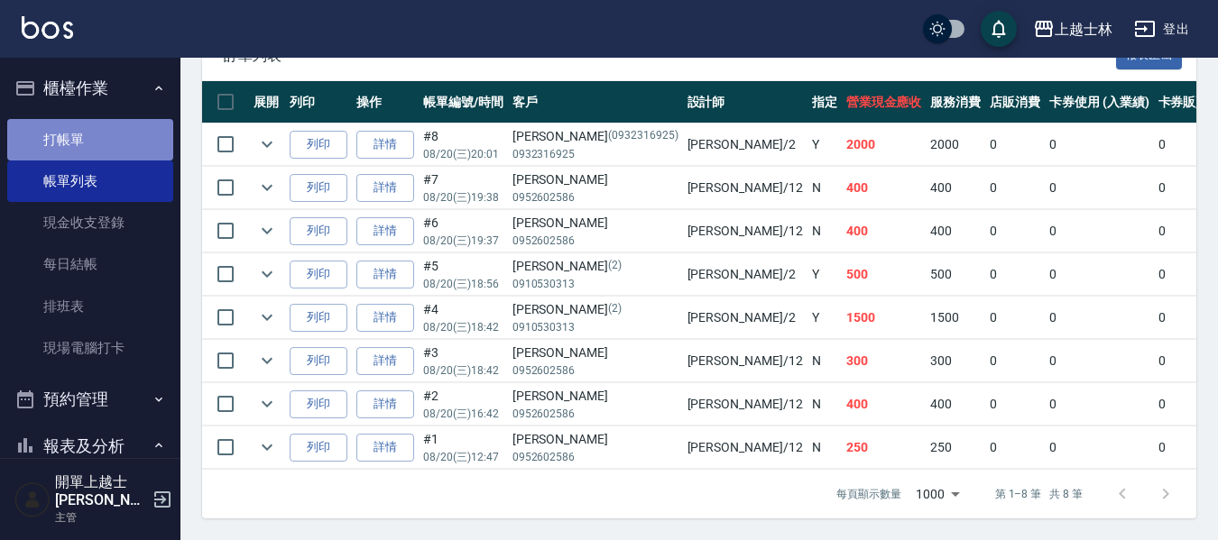
click at [103, 134] on link "打帳單" at bounding box center [90, 139] width 166 height 41
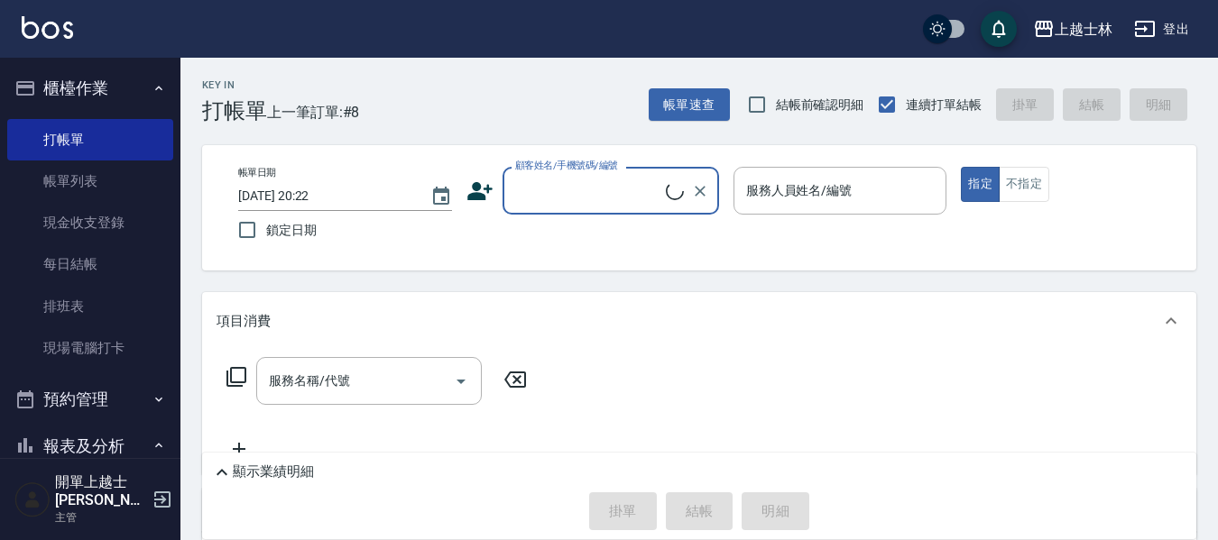
click at [517, 195] on input "顧客姓名/手機號碼/編號" at bounding box center [588, 191] width 155 height 32
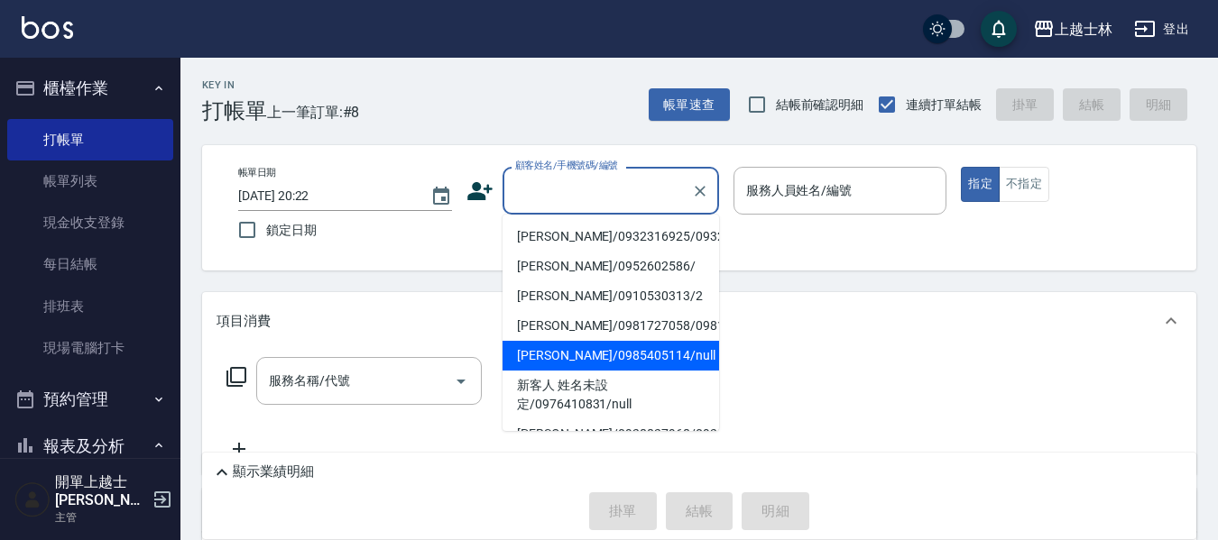
click at [594, 371] on li "[PERSON_NAME]/0985405114/null" at bounding box center [610, 356] width 217 height 30
type input "[PERSON_NAME]/0985405114/null"
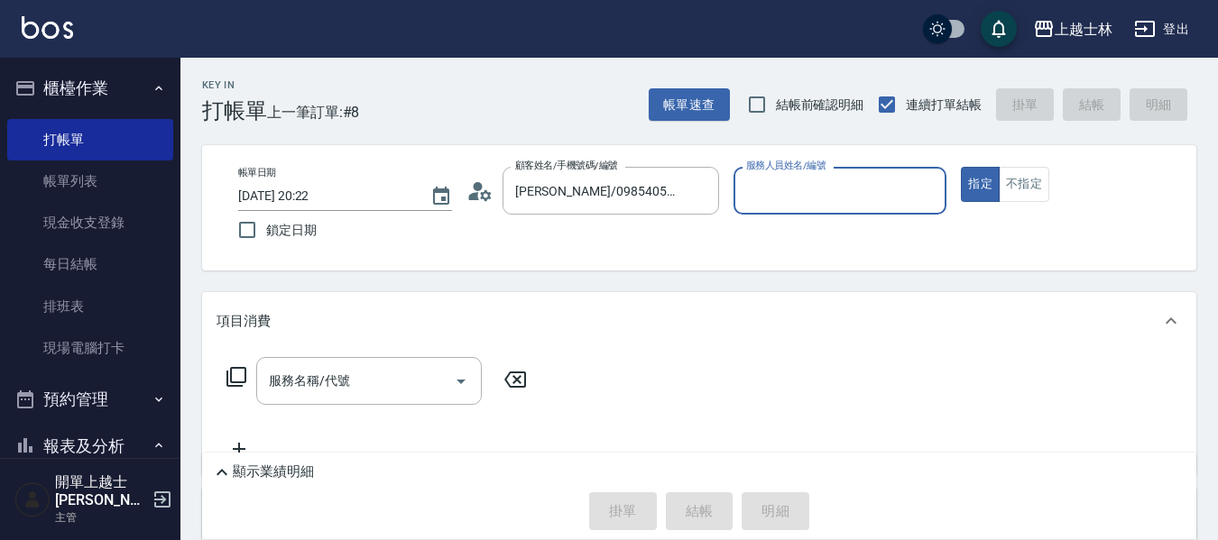
type input "[PERSON_NAME]-8"
click at [408, 395] on input "服務名稱/代號" at bounding box center [355, 381] width 182 height 32
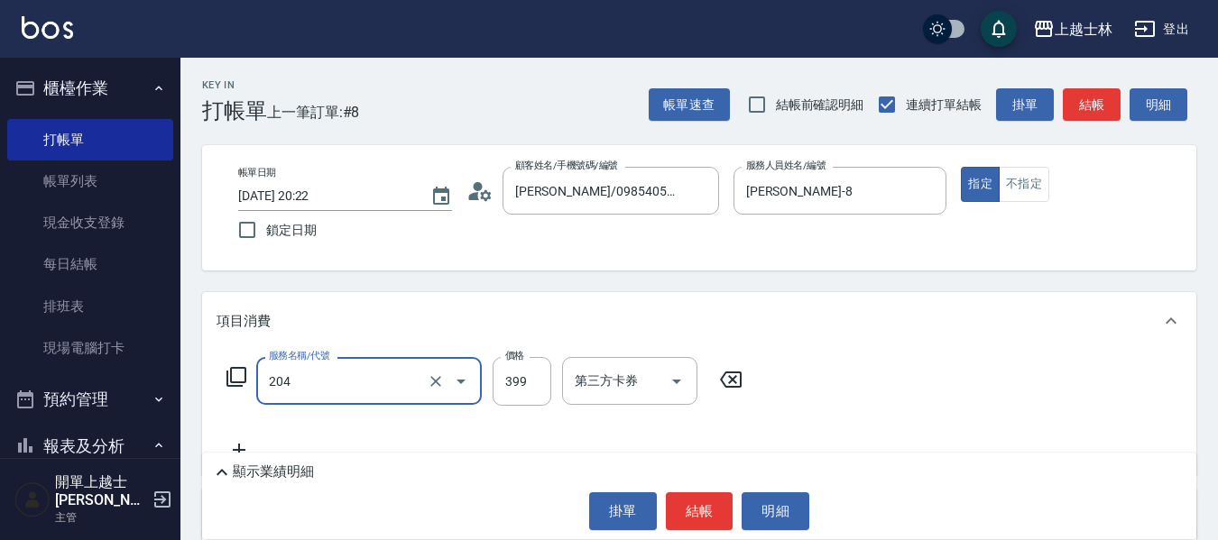
type input "A級洗+剪(204)"
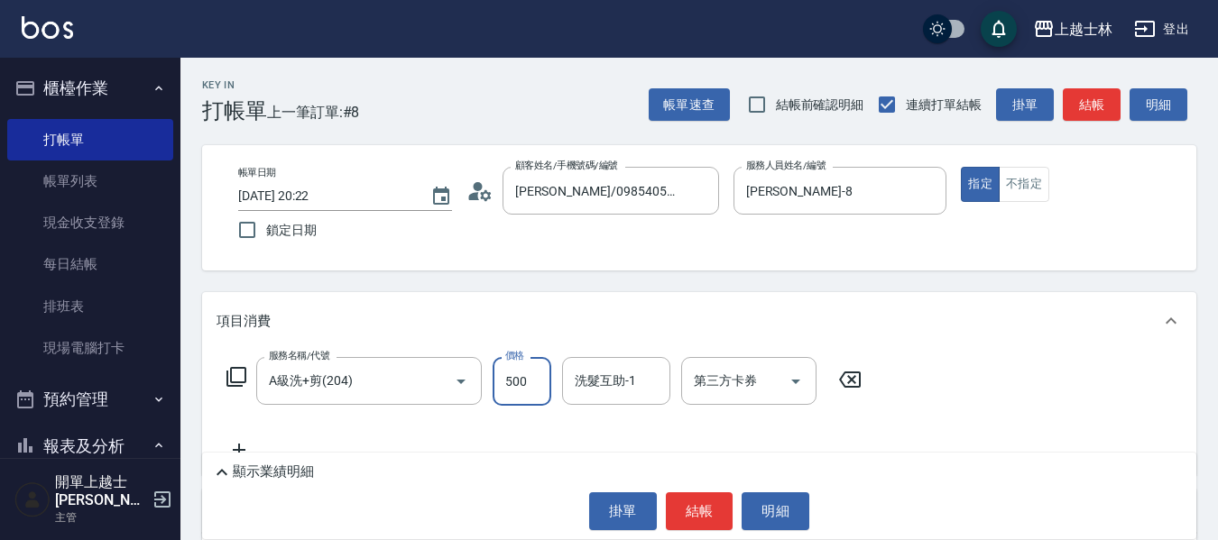
type input "500"
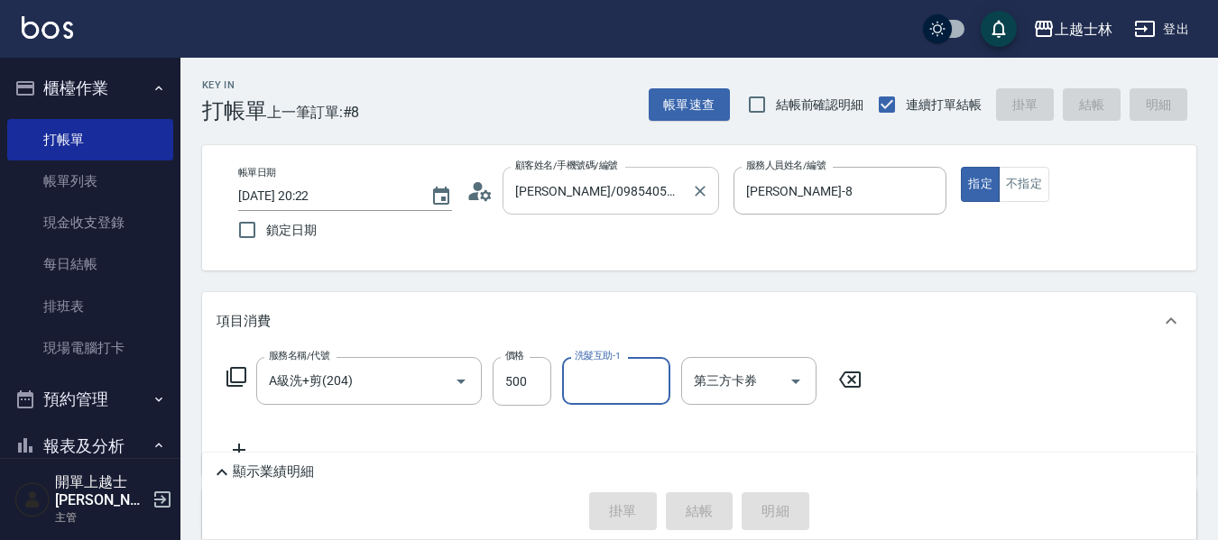
type input "[DATE] 20:23"
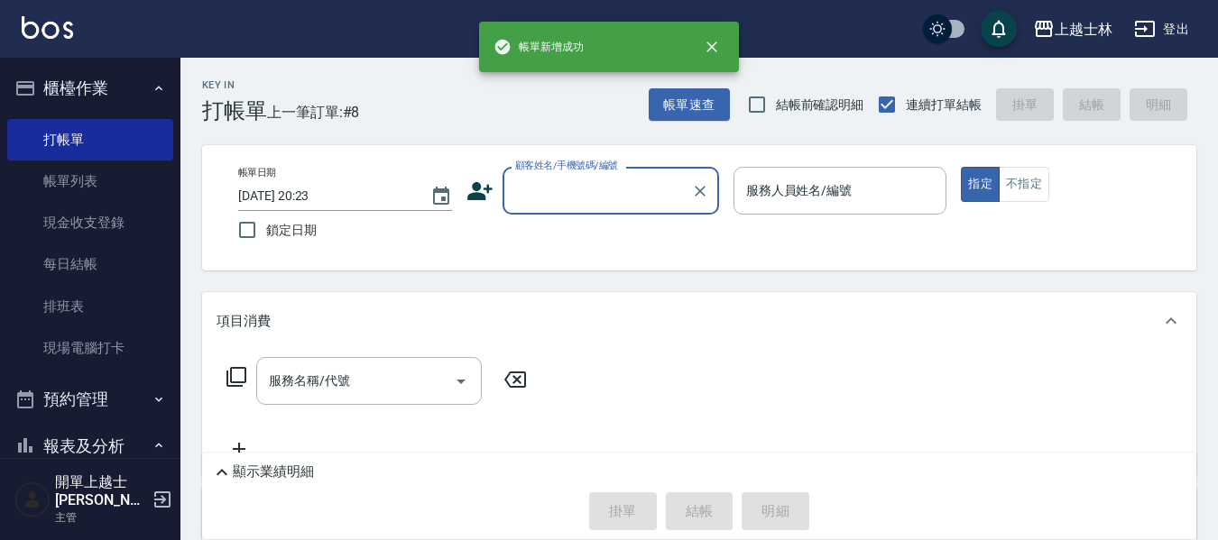
click at [564, 188] on input "顧客姓名/手機號碼/編號" at bounding box center [597, 191] width 173 height 32
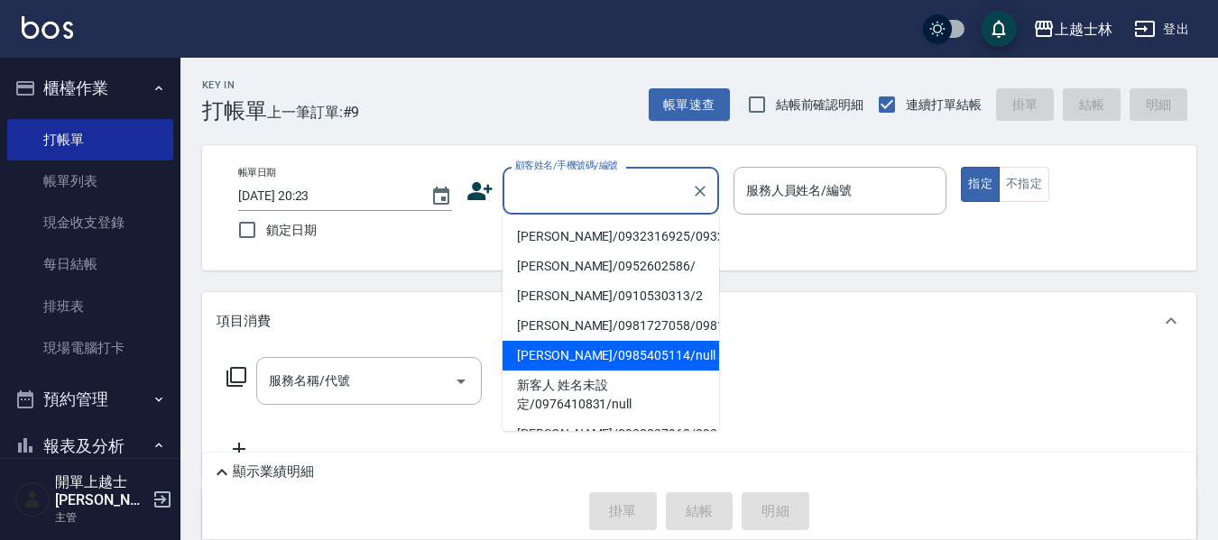
click at [589, 371] on li "[PERSON_NAME]/0985405114/null" at bounding box center [610, 356] width 217 height 30
type input "[PERSON_NAME]/0985405114/null"
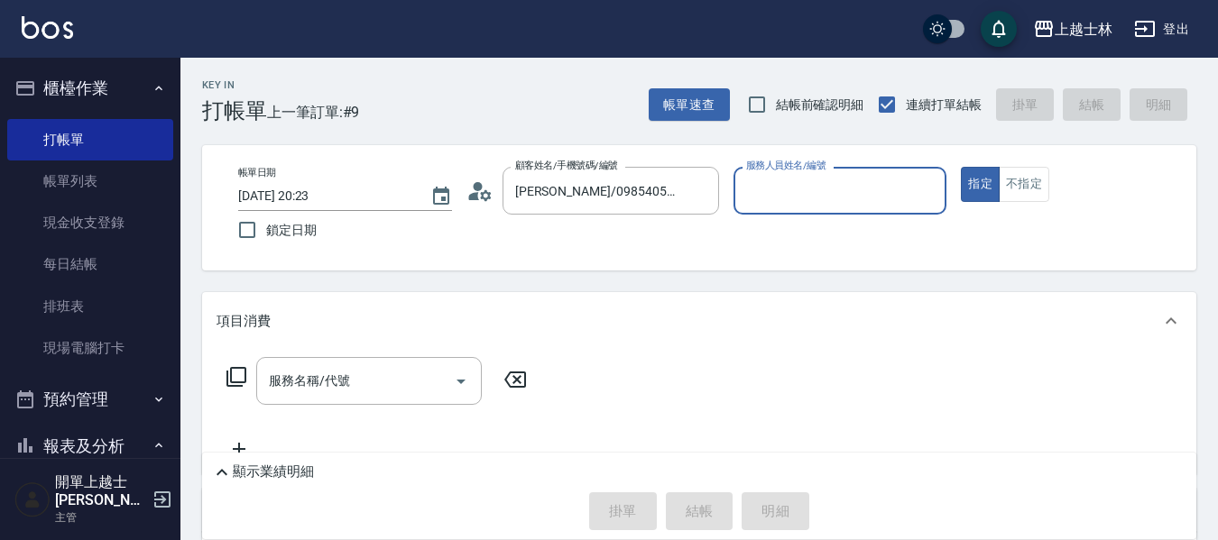
type input "[PERSON_NAME]-8"
click at [1030, 169] on button "不指定" at bounding box center [1024, 184] width 51 height 35
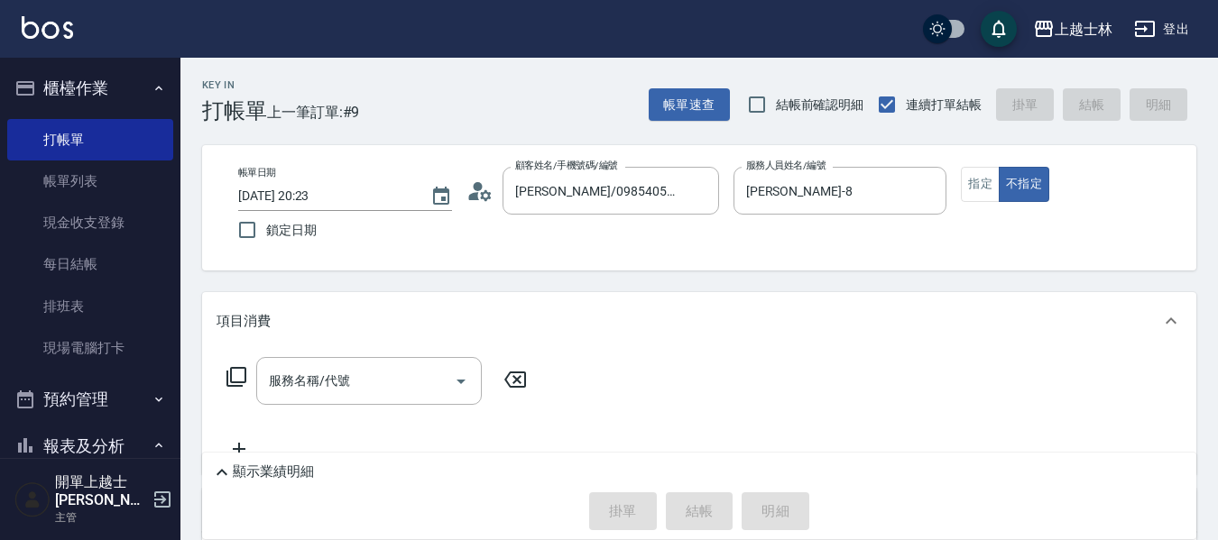
click at [232, 373] on icon at bounding box center [237, 377] width 22 height 22
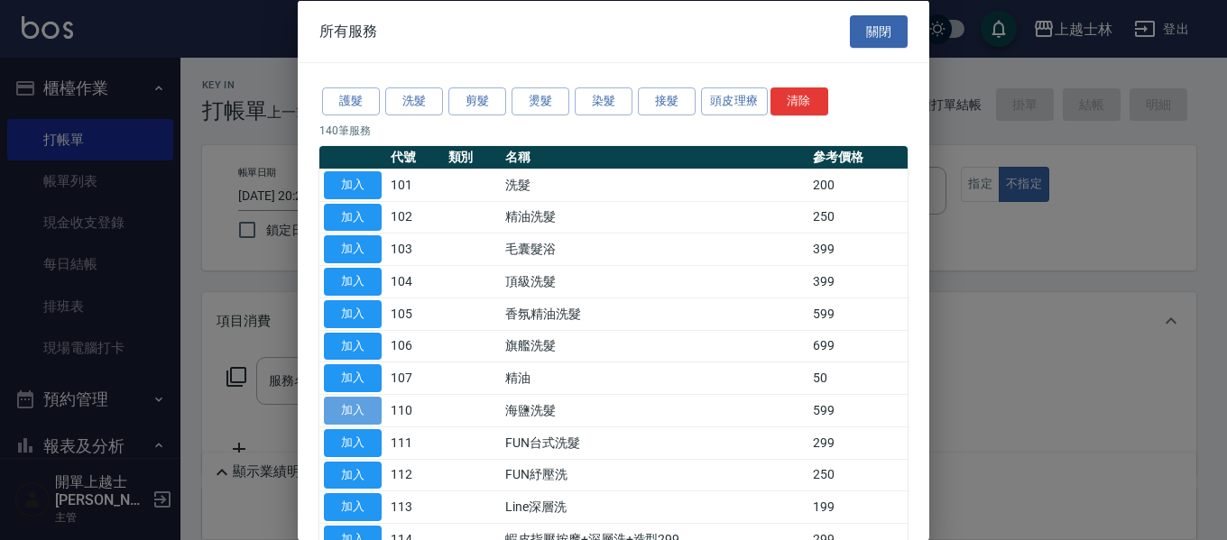
click at [364, 414] on button "加入" at bounding box center [353, 411] width 58 height 28
type input "海鹽洗髮(110)"
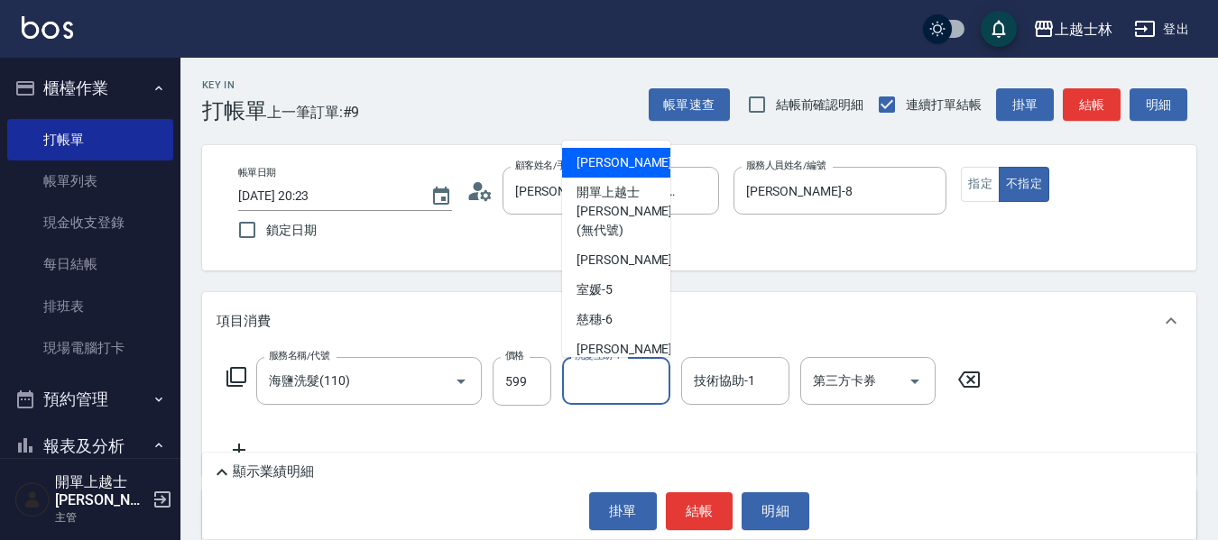
click at [600, 390] on input "洗髮互助-1" at bounding box center [616, 381] width 92 height 32
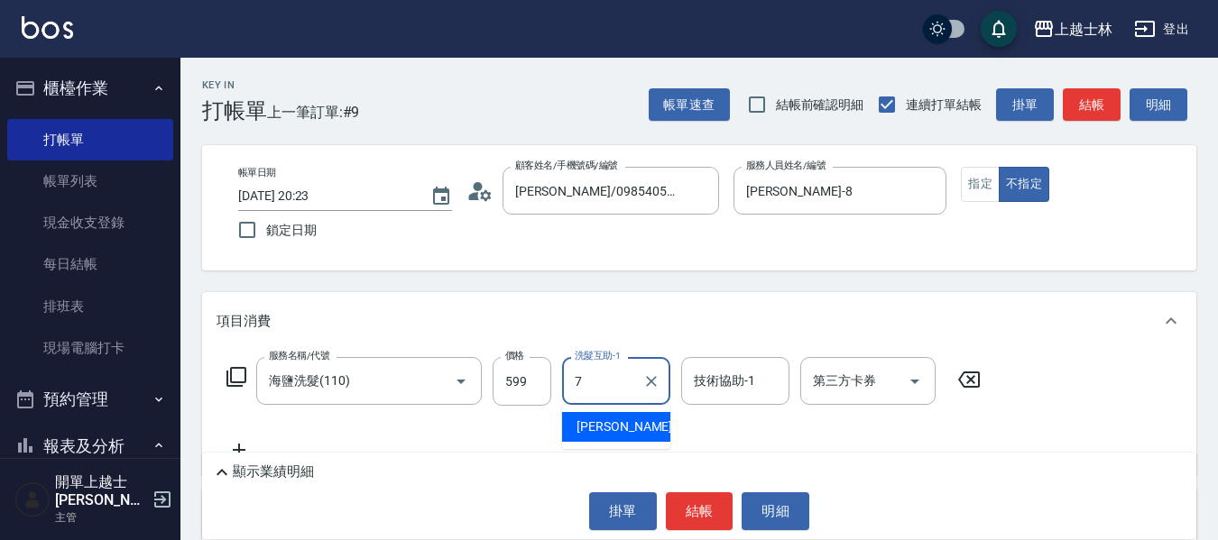
type input "[PERSON_NAME]-7"
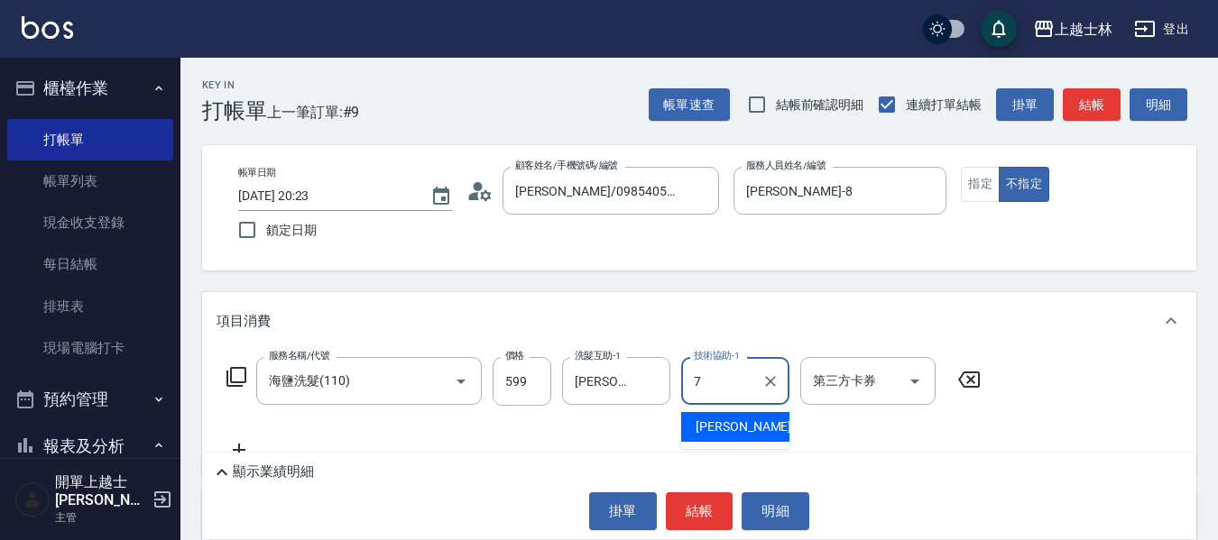
type input "[PERSON_NAME]-7"
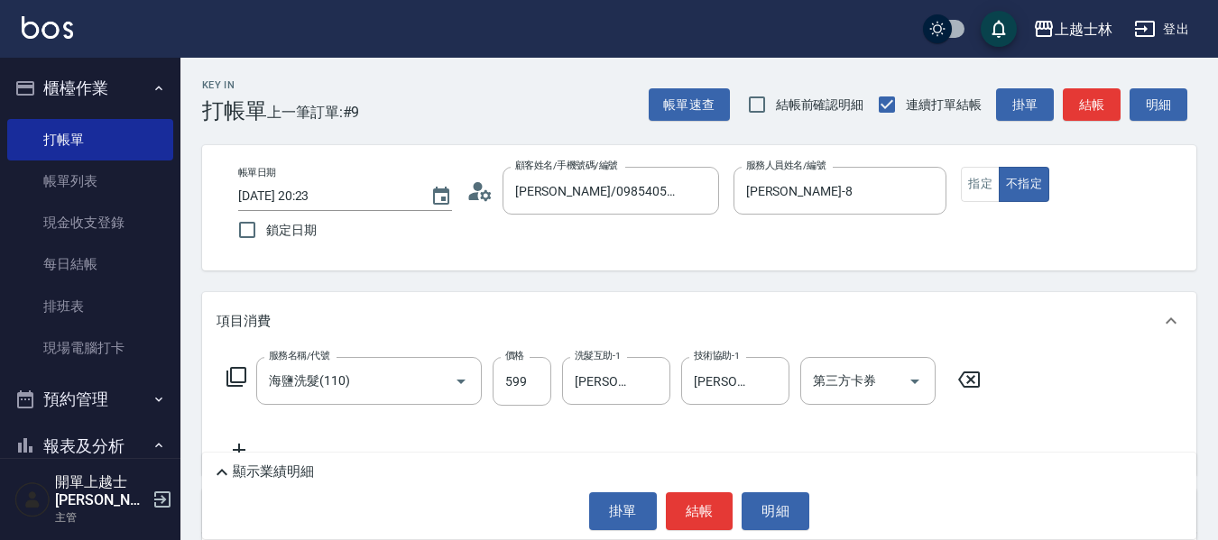
click at [228, 380] on icon at bounding box center [236, 377] width 20 height 20
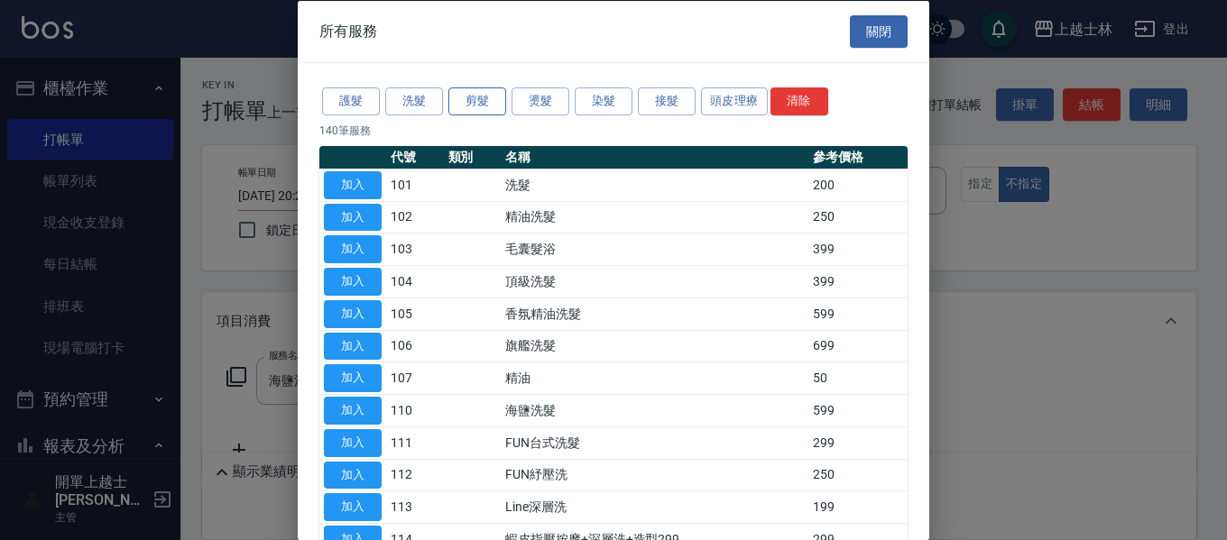
click at [471, 95] on button "剪髮" at bounding box center [477, 102] width 58 height 28
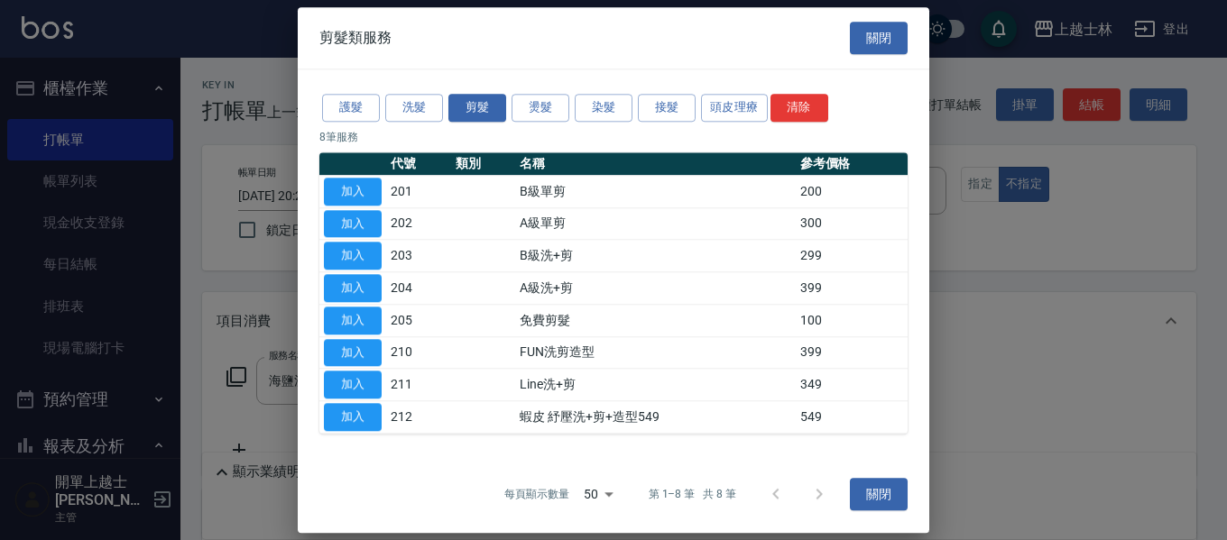
click at [358, 177] on td "加入" at bounding box center [352, 192] width 67 height 32
click at [358, 186] on button "加入" at bounding box center [353, 192] width 58 height 28
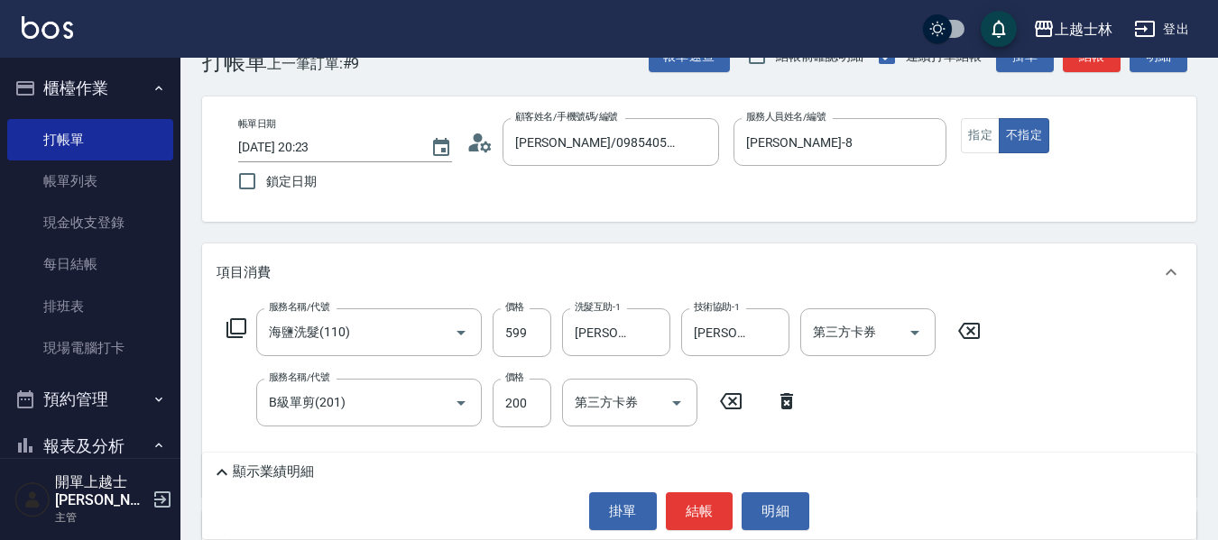
scroll to position [90, 0]
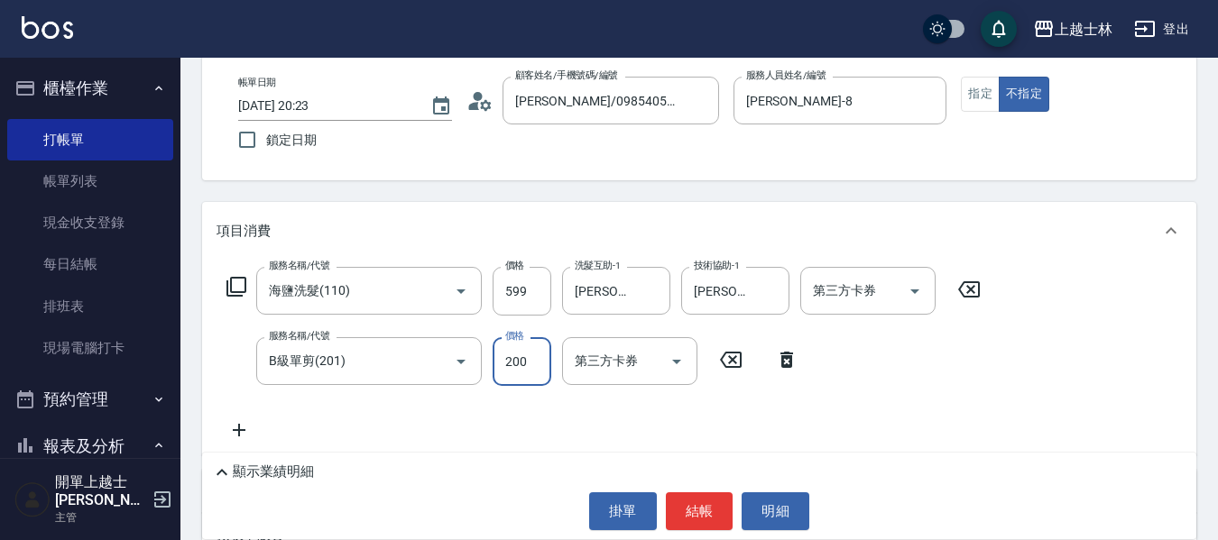
click at [522, 358] on input "200" at bounding box center [522, 361] width 59 height 49
type input "250"
click at [521, 295] on input "599" at bounding box center [522, 291] width 59 height 49
click at [527, 287] on input "599" at bounding box center [522, 291] width 59 height 49
type input "700"
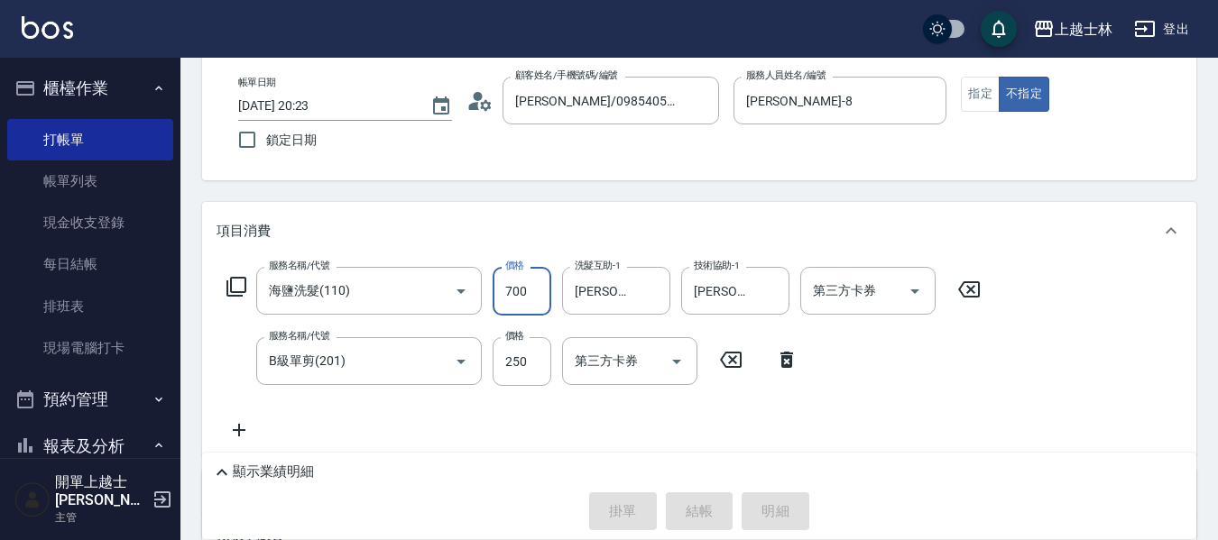
type input "[DATE] 20:24"
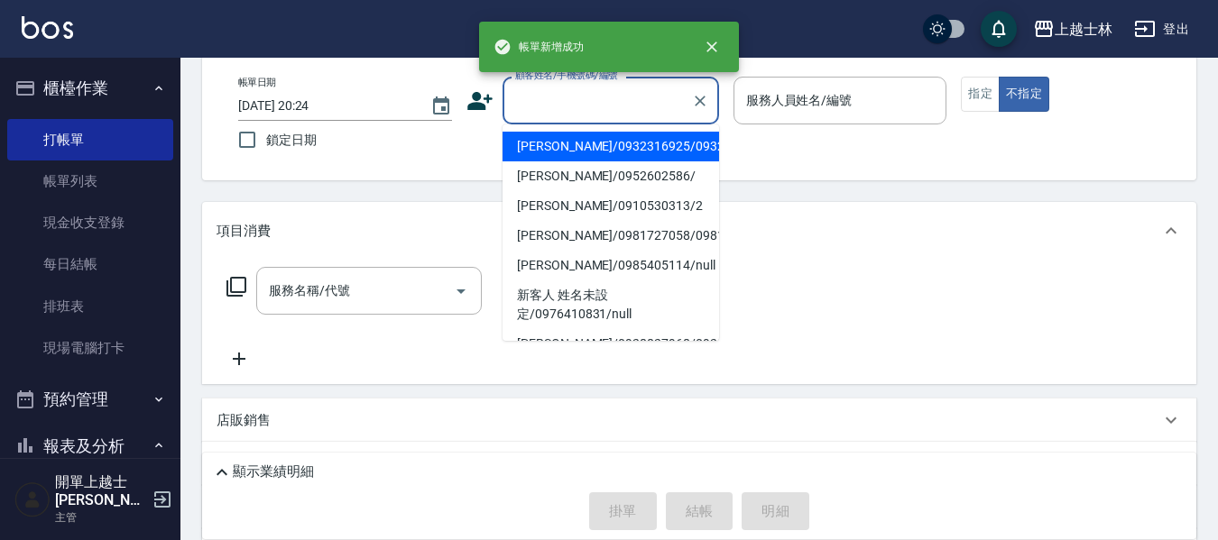
click at [539, 110] on input "顧客姓名/手機號碼/編號" at bounding box center [597, 101] width 173 height 32
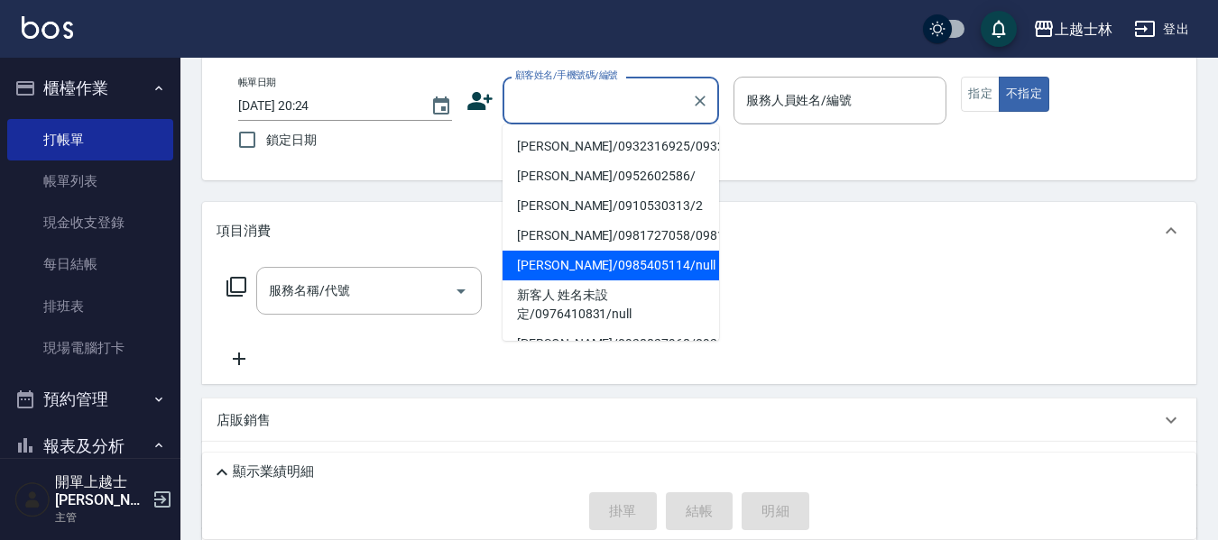
click at [566, 281] on li "[PERSON_NAME]/0985405114/null" at bounding box center [610, 266] width 217 height 30
type input "[PERSON_NAME]/0985405114/null"
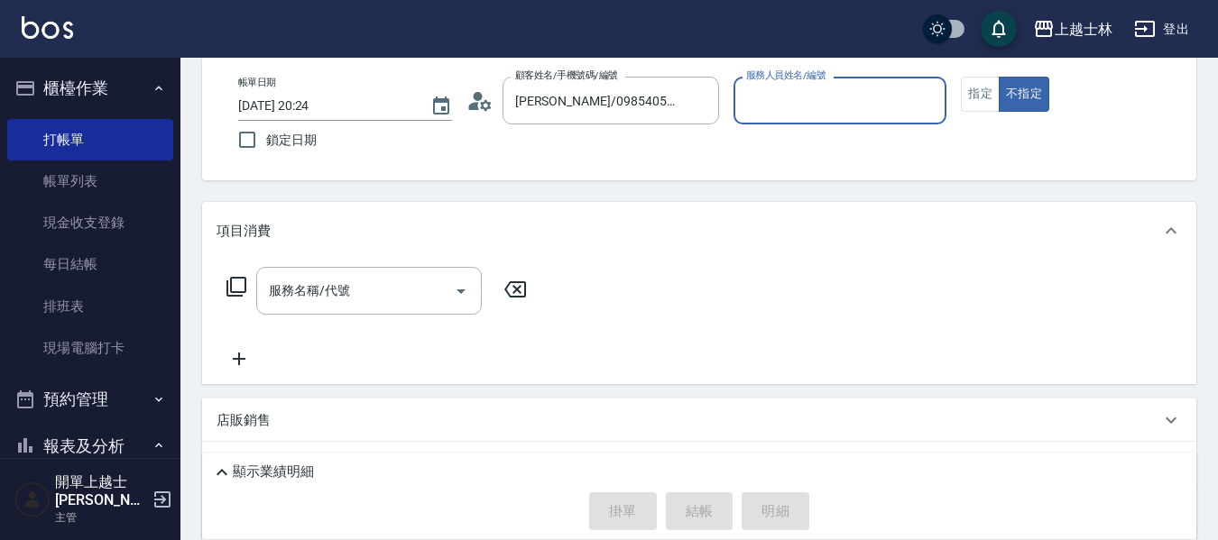
type input "[PERSON_NAME]-8"
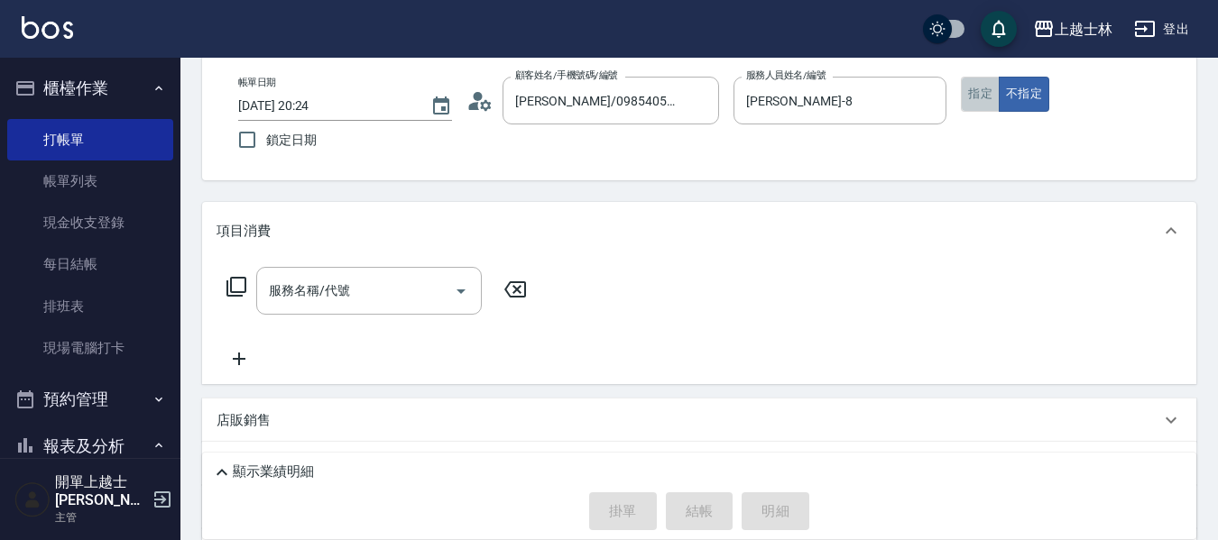
click at [977, 88] on button "指定" at bounding box center [980, 94] width 39 height 35
click at [238, 282] on icon at bounding box center [237, 287] width 22 height 22
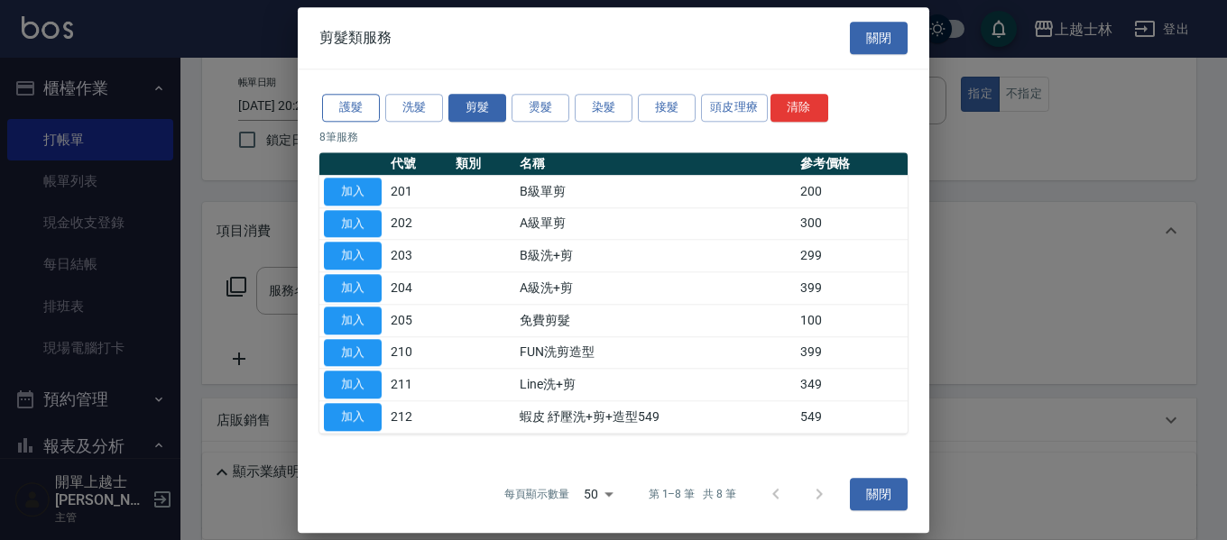
click at [348, 99] on button "護髮" at bounding box center [351, 108] width 58 height 28
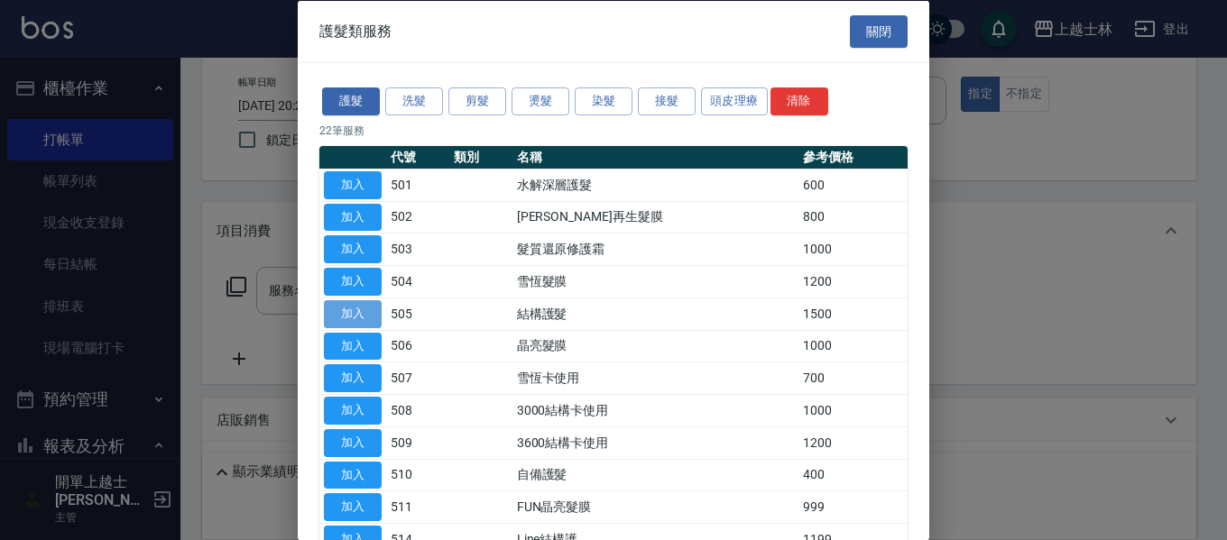
click at [366, 318] on button "加入" at bounding box center [353, 314] width 58 height 28
type input "結構護髮(505)"
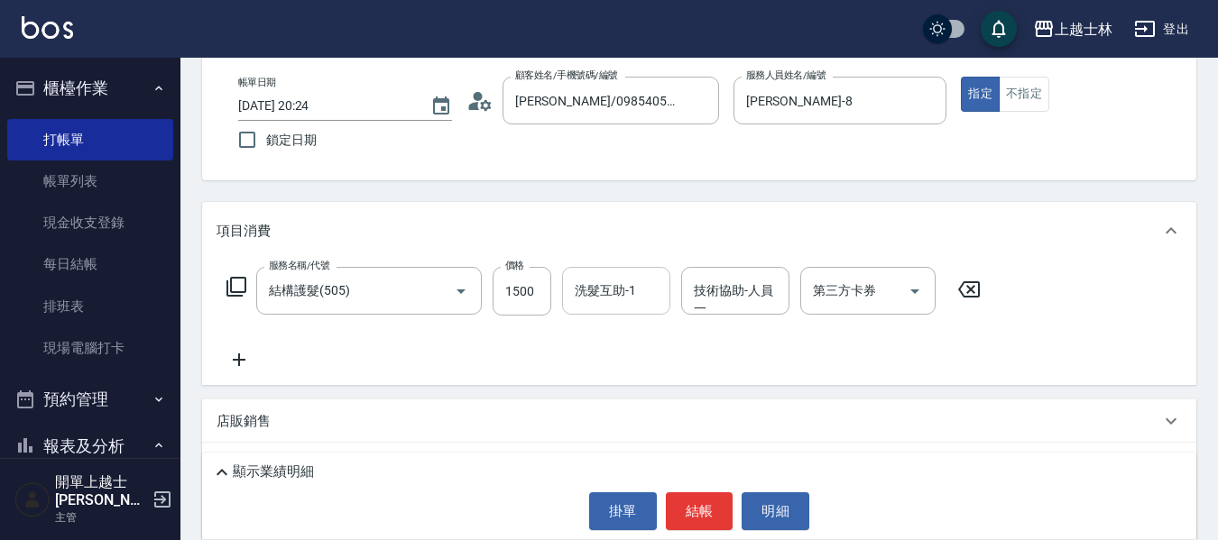
click at [591, 298] on input "洗髮互助-1" at bounding box center [616, 291] width 92 height 32
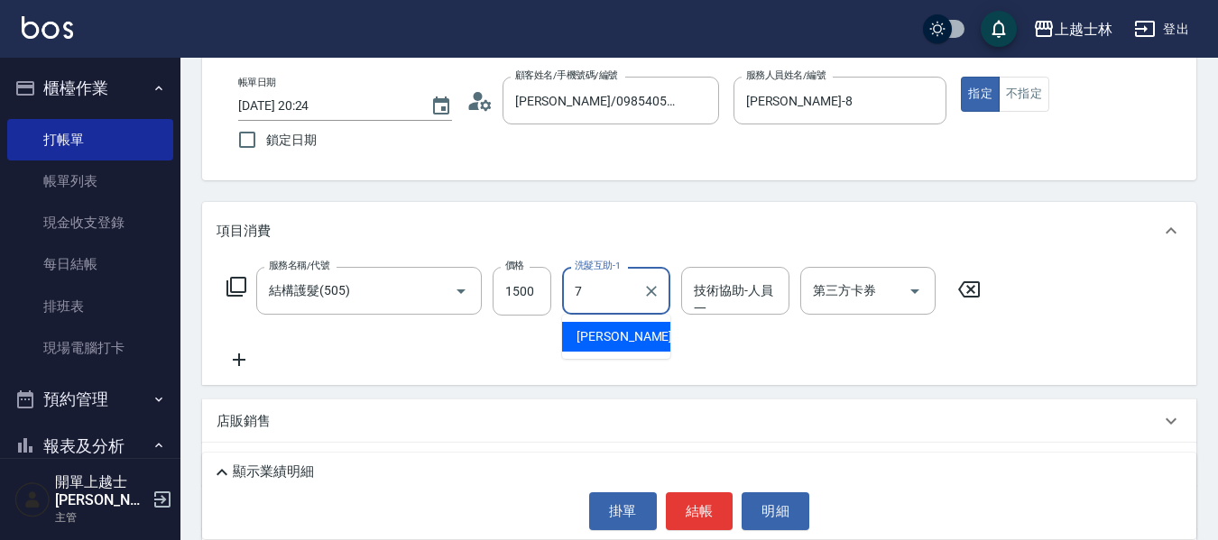
type input "[PERSON_NAME]-7"
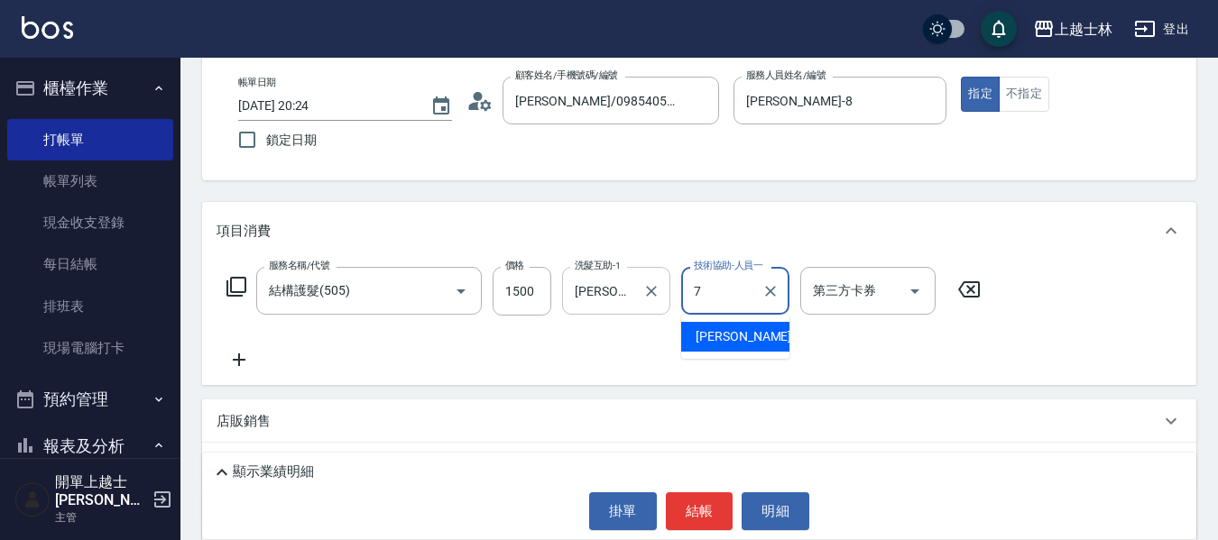
type input "[PERSON_NAME]-7"
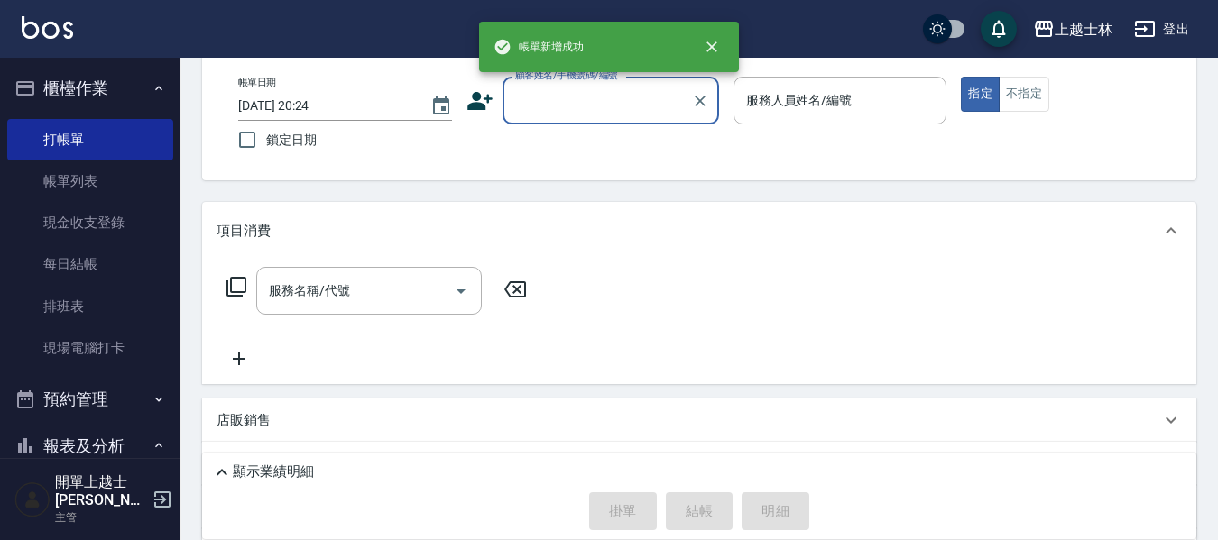
click at [542, 89] on input "顧客姓名/手機號碼/編號" at bounding box center [597, 101] width 173 height 32
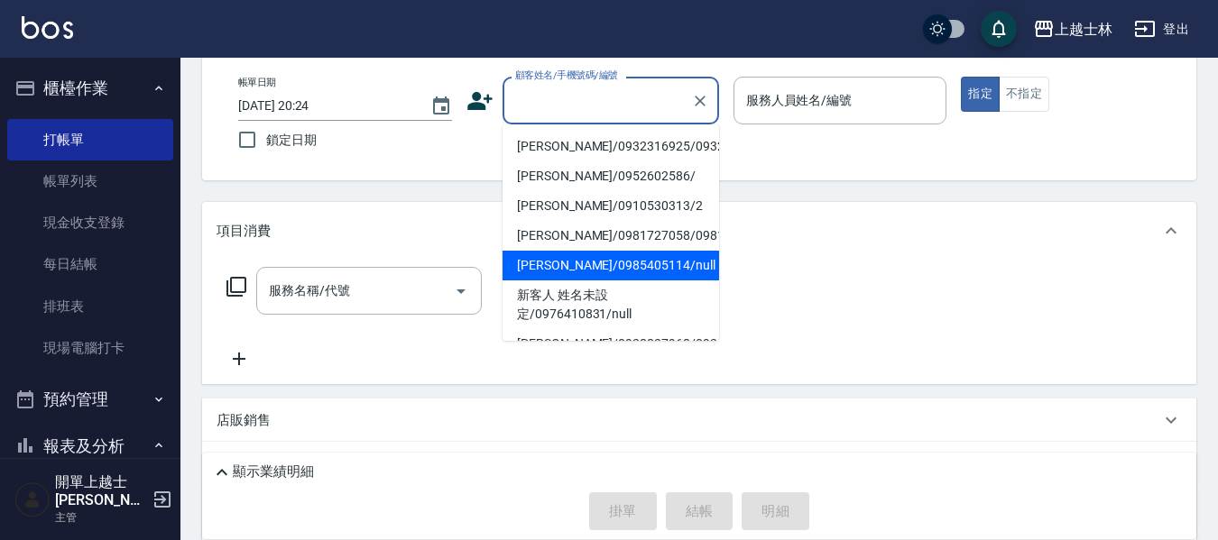
click at [583, 281] on li "[PERSON_NAME]/0985405114/null" at bounding box center [610, 266] width 217 height 30
type input "[PERSON_NAME]/0985405114/null"
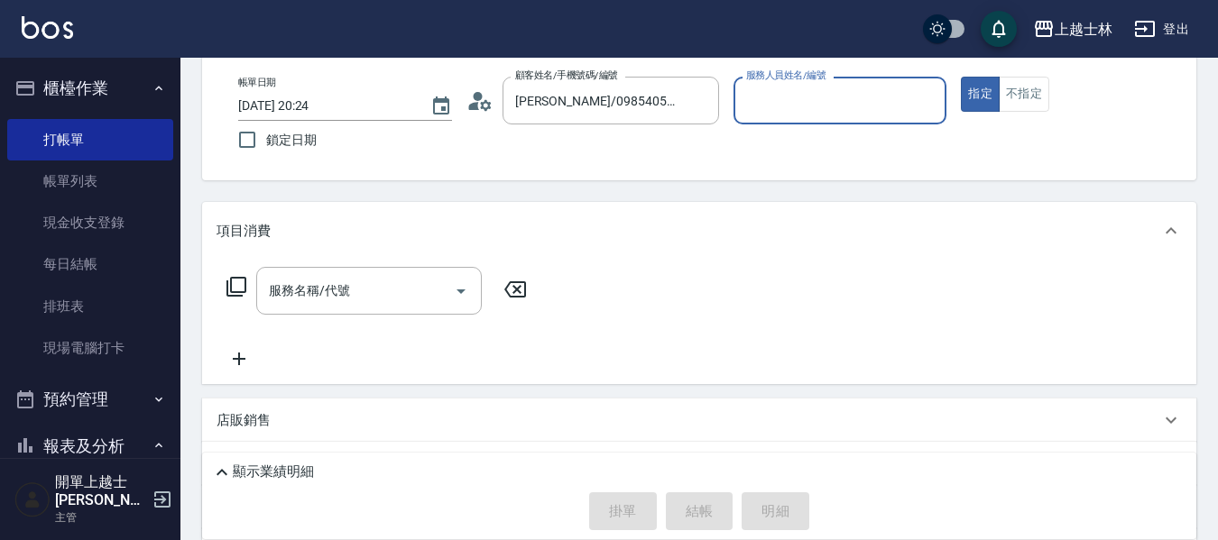
type input "[PERSON_NAME]-8"
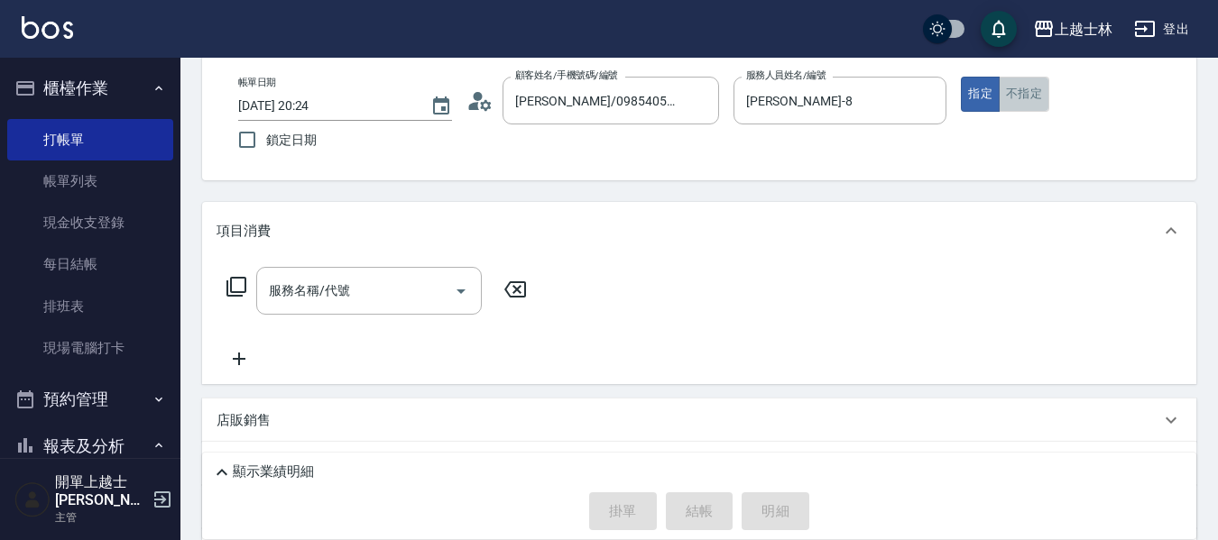
click at [1041, 97] on button "不指定" at bounding box center [1024, 94] width 51 height 35
drag, startPoint x: 375, startPoint y: 300, endPoint x: 391, endPoint y: 313, distance: 19.9
click at [374, 300] on input "服務名稱/代號" at bounding box center [355, 291] width 182 height 32
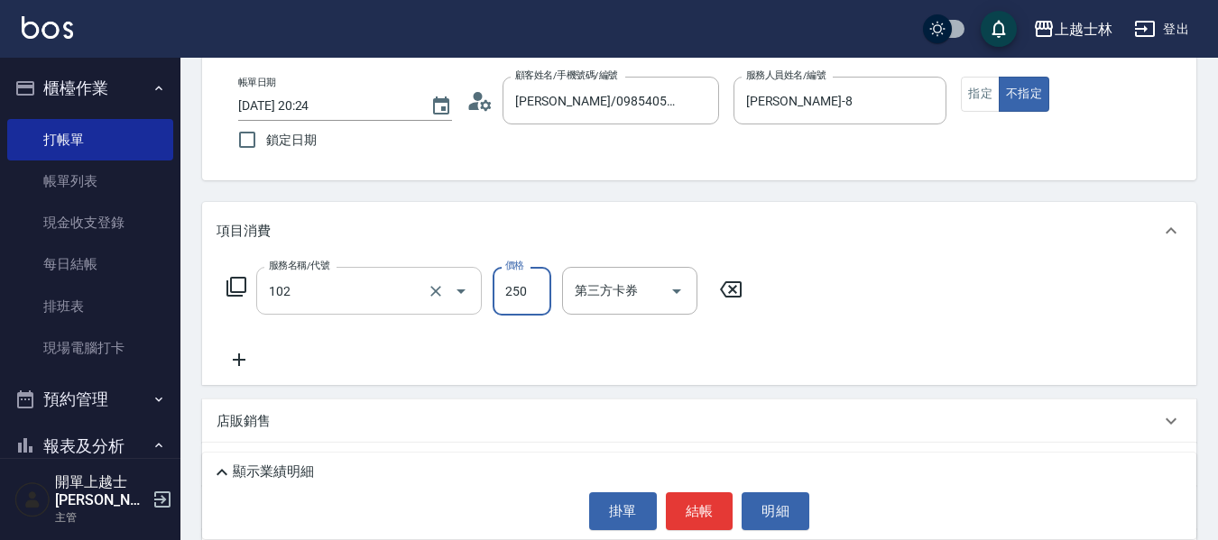
type input "精油洗髮(102)"
type input "300"
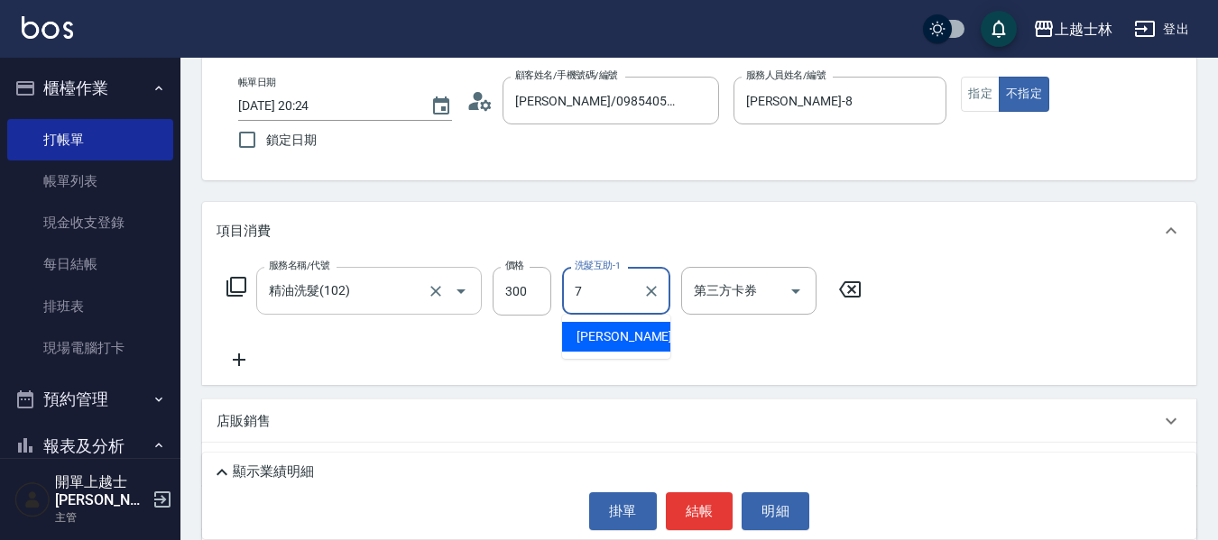
type input "[PERSON_NAME]-7"
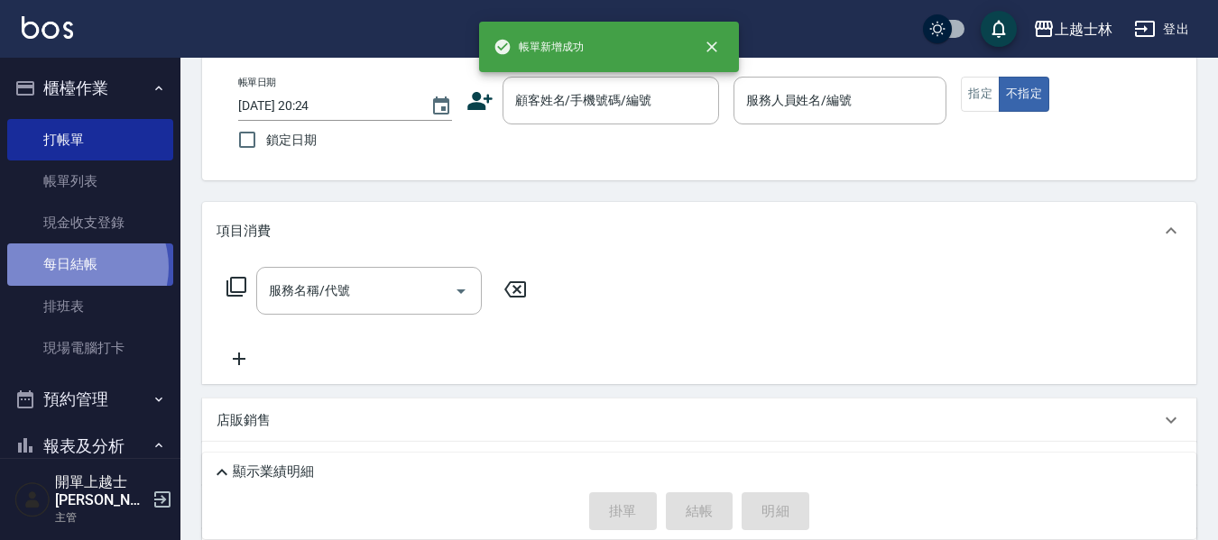
click at [77, 267] on link "每日結帳" at bounding box center [90, 264] width 166 height 41
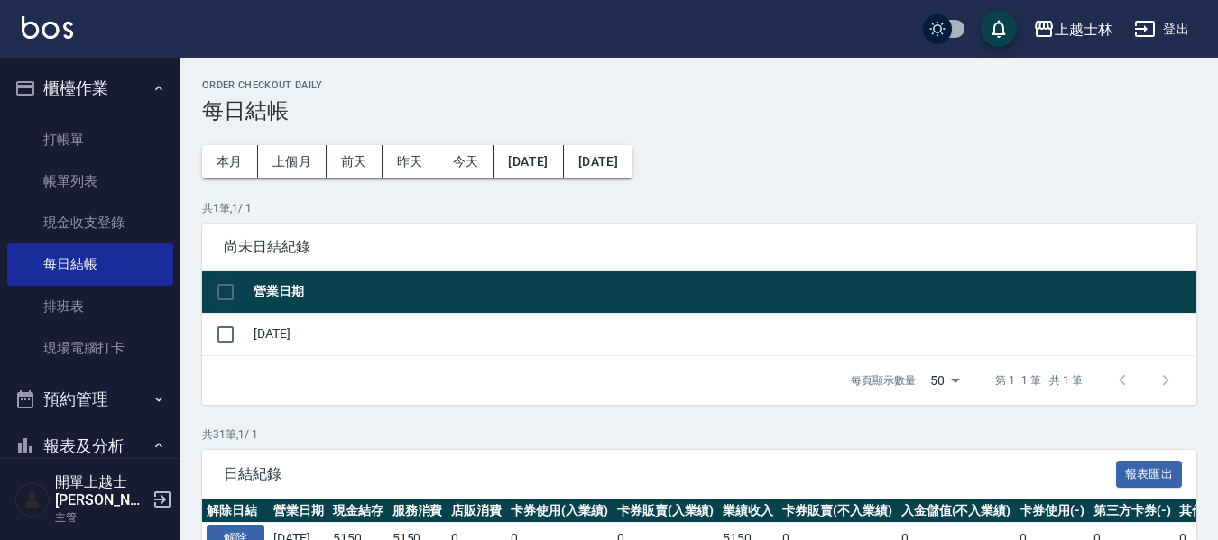
click at [217, 289] on input "checkbox" at bounding box center [226, 292] width 38 height 38
checkbox input "true"
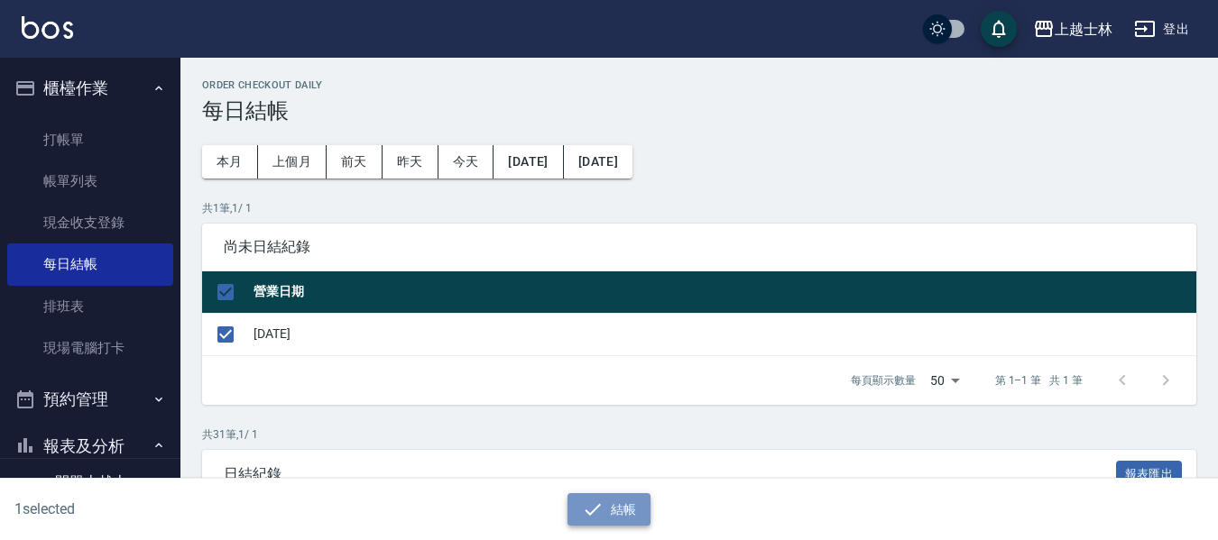
click at [630, 504] on button "結帳" at bounding box center [609, 509] width 84 height 33
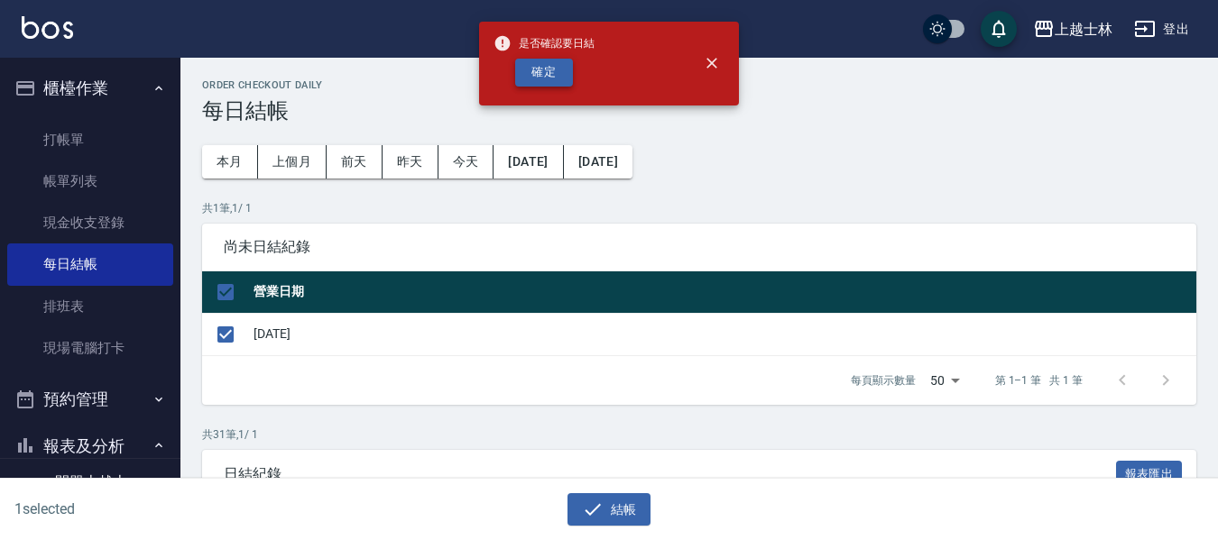
click at [527, 63] on button "確定" at bounding box center [544, 73] width 58 height 28
checkbox input "false"
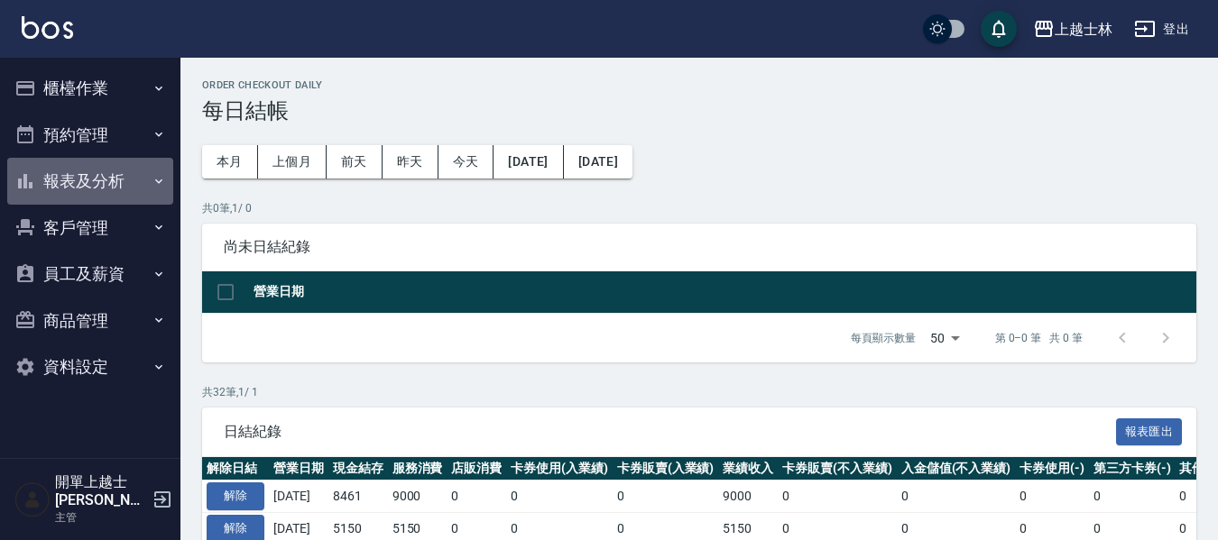
click at [106, 181] on button "報表及分析" at bounding box center [90, 181] width 166 height 47
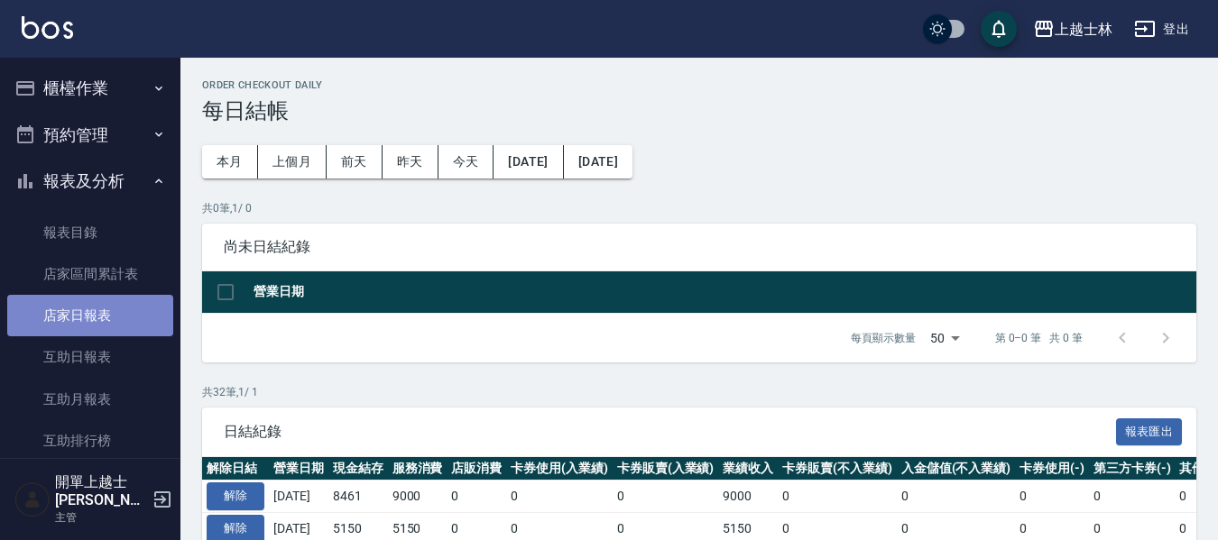
click at [125, 322] on link "店家日報表" at bounding box center [90, 315] width 166 height 41
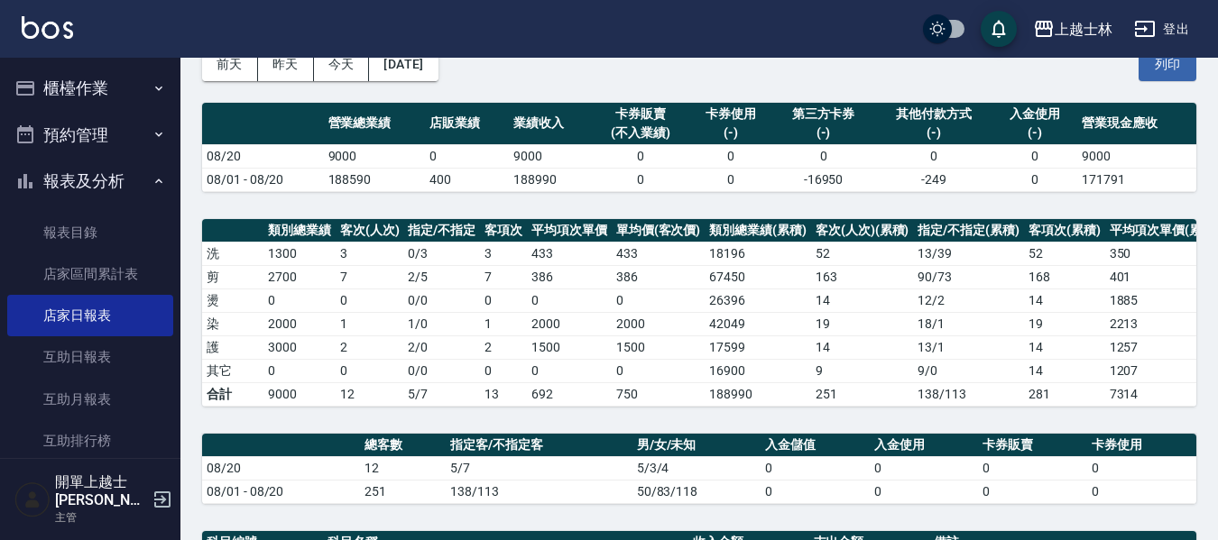
scroll to position [90, 0]
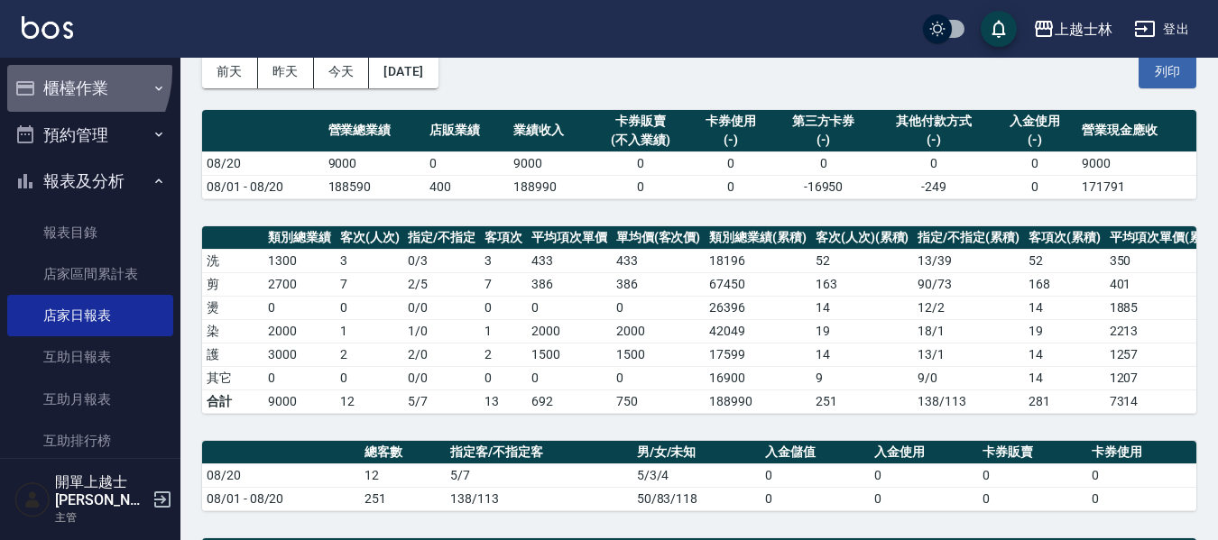
click at [53, 71] on button "櫃檯作業" at bounding box center [90, 88] width 166 height 47
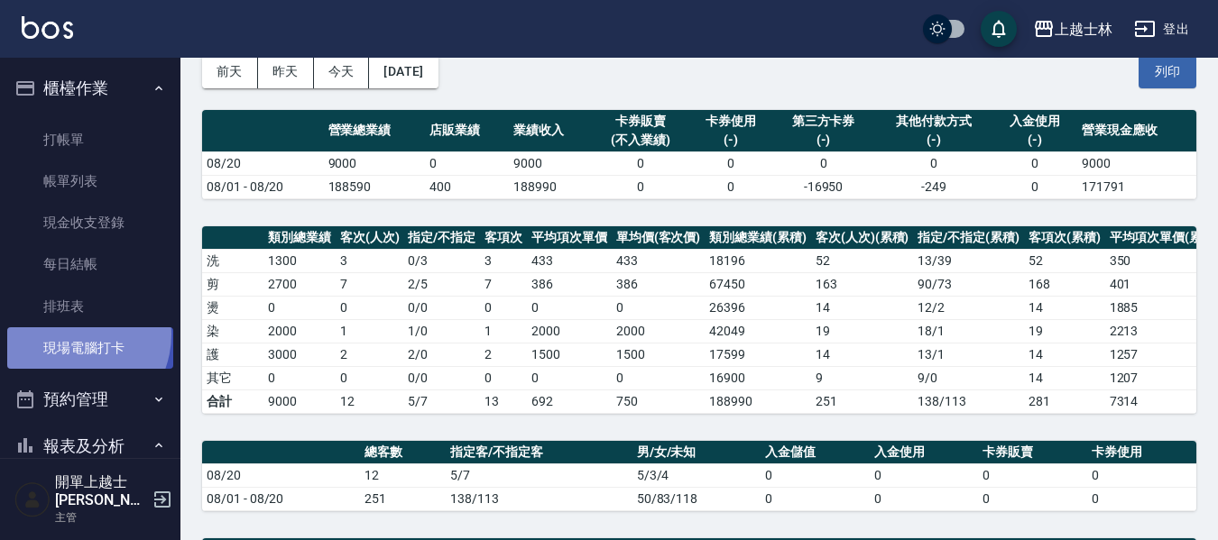
click at [70, 335] on link "現場電腦打卡" at bounding box center [90, 347] width 166 height 41
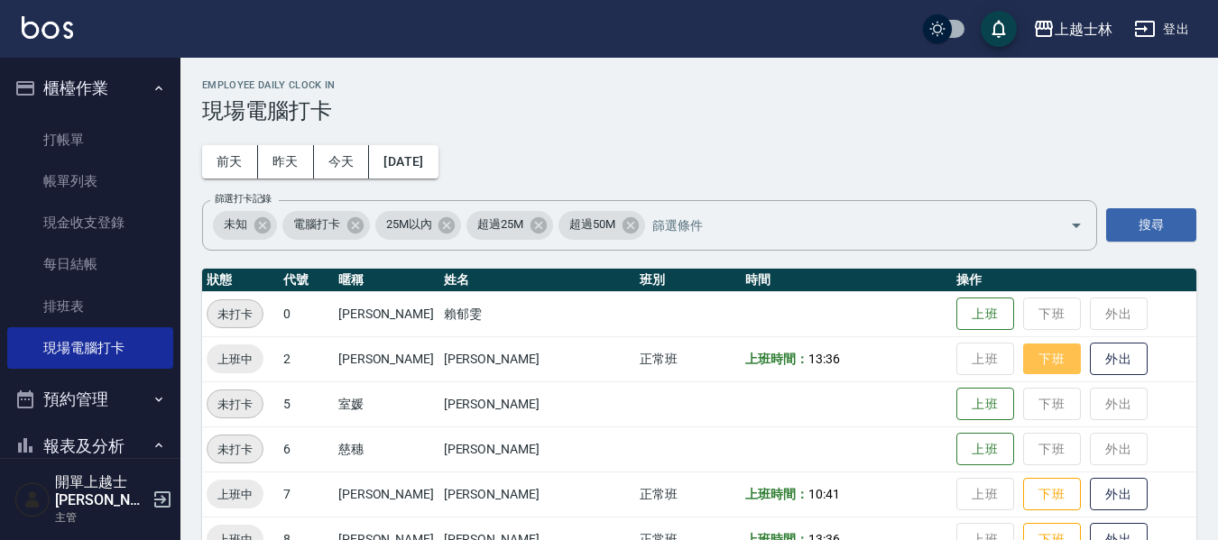
click at [1024, 353] on button "下班" at bounding box center [1052, 360] width 58 height 32
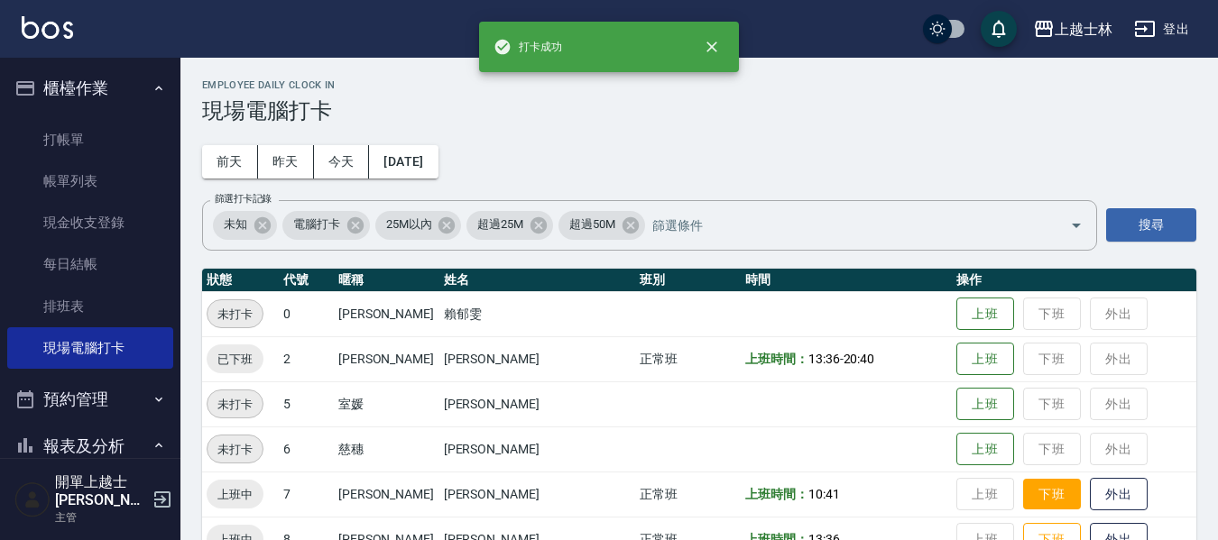
click at [1023, 481] on button "下班" at bounding box center [1052, 495] width 58 height 32
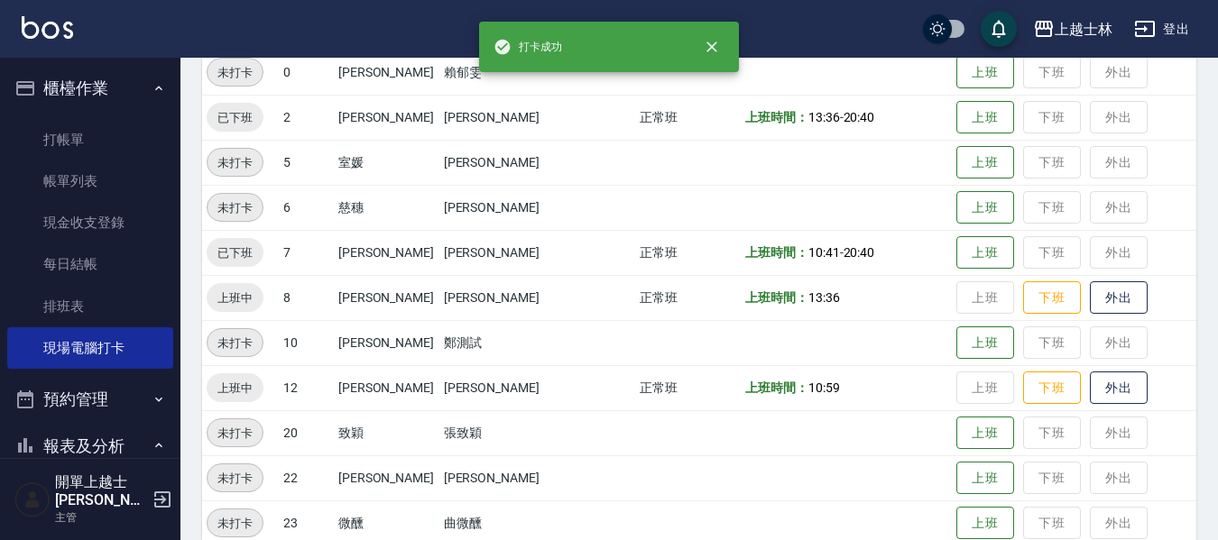
scroll to position [271, 0]
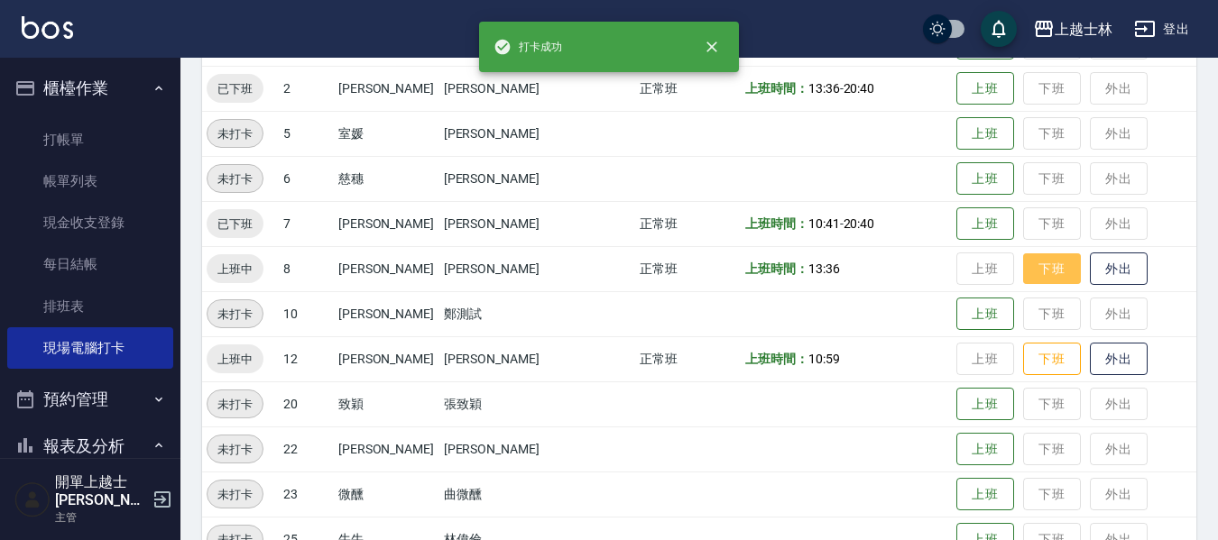
click at [1023, 278] on button "下班" at bounding box center [1052, 269] width 58 height 32
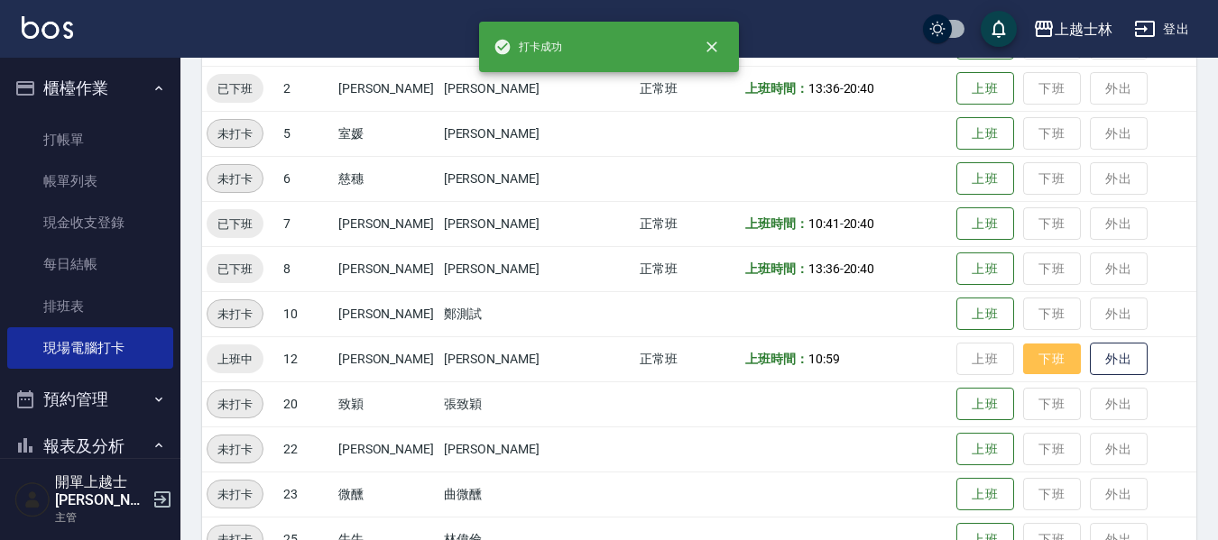
click at [1037, 355] on button "下班" at bounding box center [1052, 360] width 58 height 32
